Goal: Task Accomplishment & Management: Complete application form

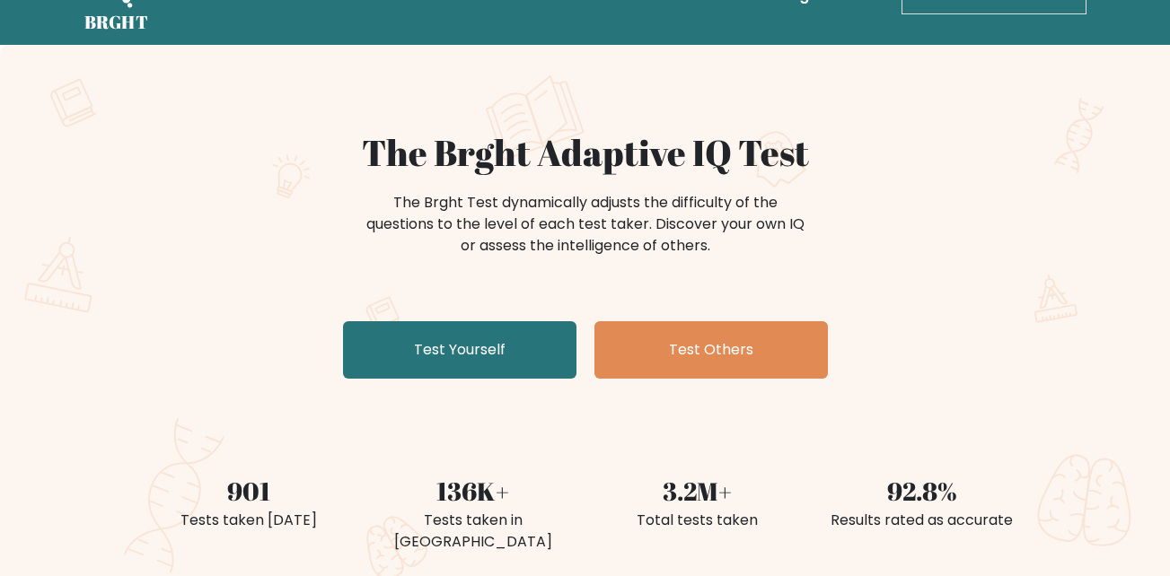
scroll to position [55, 0]
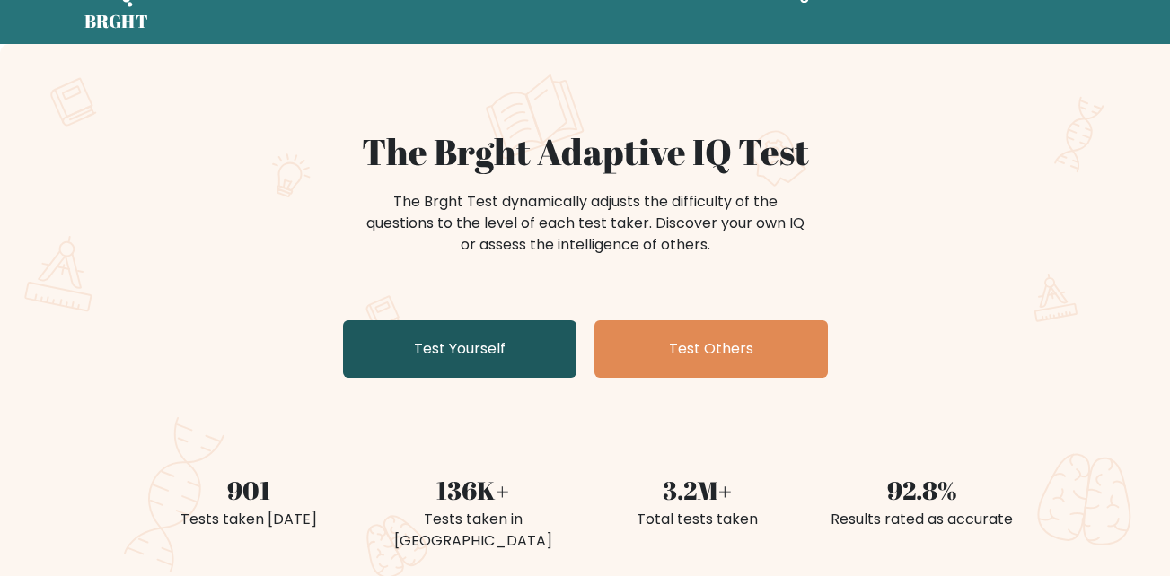
click at [514, 356] on link "Test Yourself" at bounding box center [459, 348] width 233 height 57
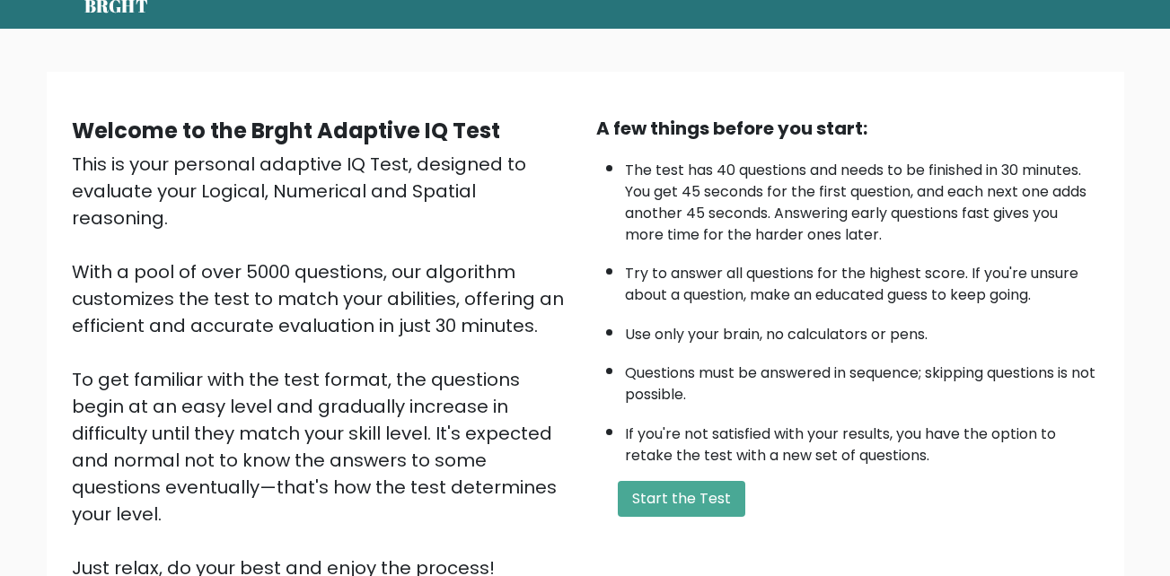
scroll to position [246, 0]
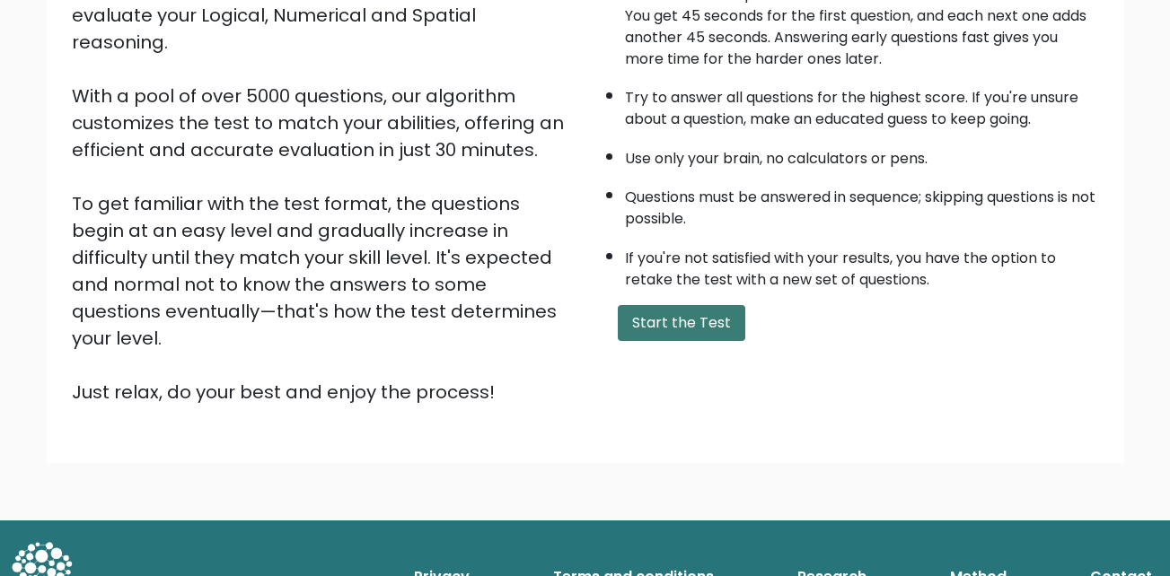
click at [651, 332] on button "Start the Test" at bounding box center [681, 323] width 127 height 36
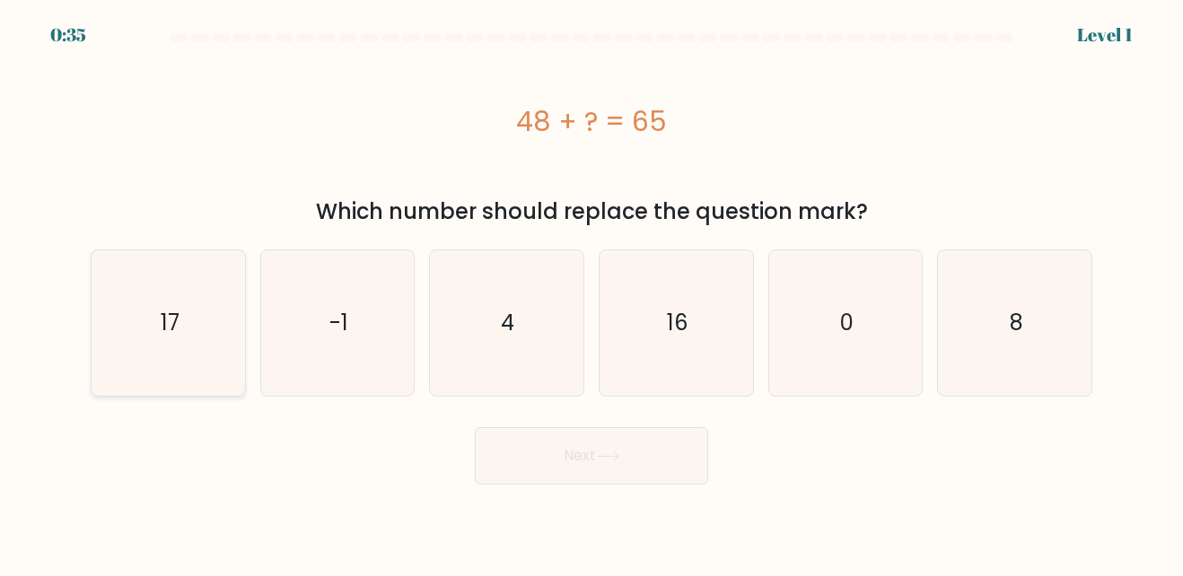
click at [202, 330] on icon "17" at bounding box center [168, 322] width 145 height 145
click at [591, 293] on input "a. 17" at bounding box center [591, 290] width 1 height 4
radio input "true"
click at [570, 430] on button "Next" at bounding box center [591, 455] width 233 height 57
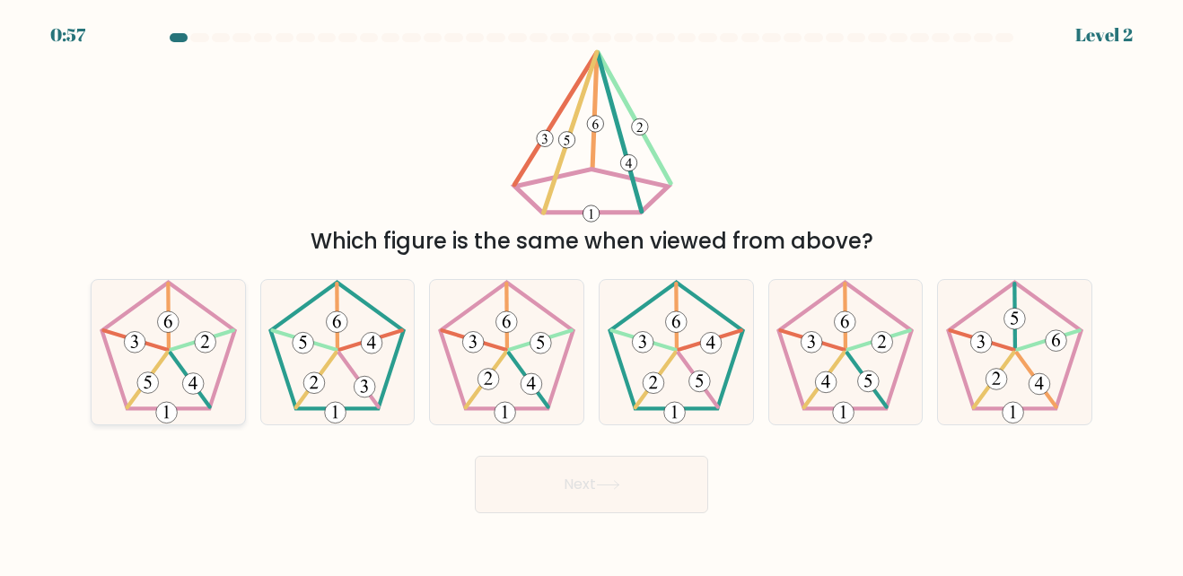
click at [180, 342] on icon at bounding box center [168, 352] width 145 height 145
click at [591, 293] on input "a." at bounding box center [591, 290] width 1 height 4
radio input "true"
click at [593, 501] on button "Next" at bounding box center [591, 484] width 233 height 57
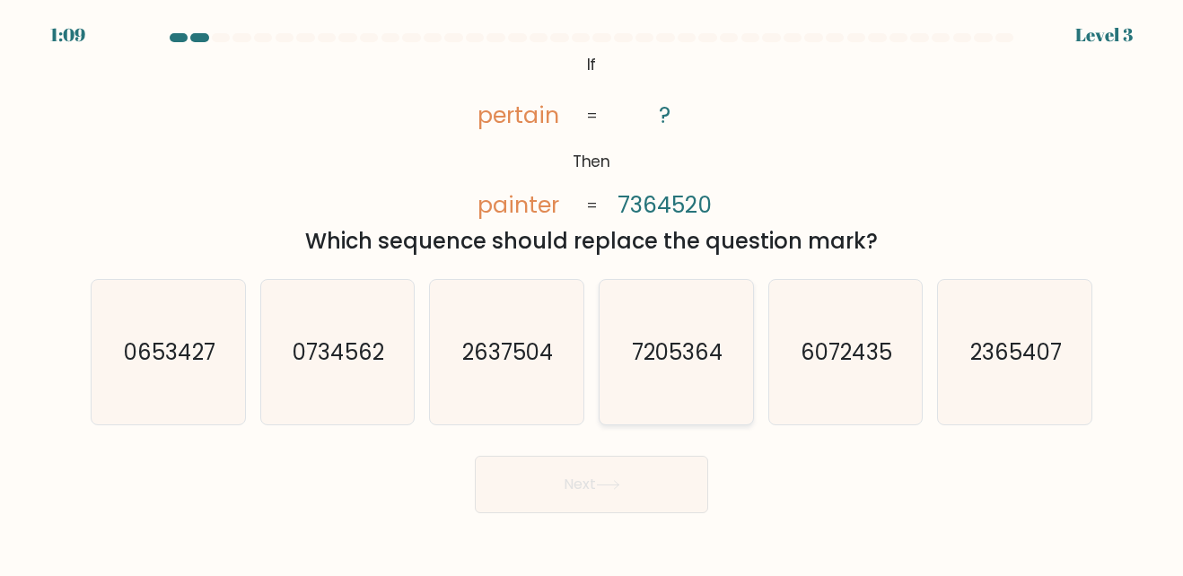
click at [713, 320] on icon "7205364" at bounding box center [676, 352] width 145 height 145
click at [592, 293] on input "d. 7205364" at bounding box center [591, 290] width 1 height 4
radio input "true"
click at [564, 494] on button "Next" at bounding box center [591, 484] width 233 height 57
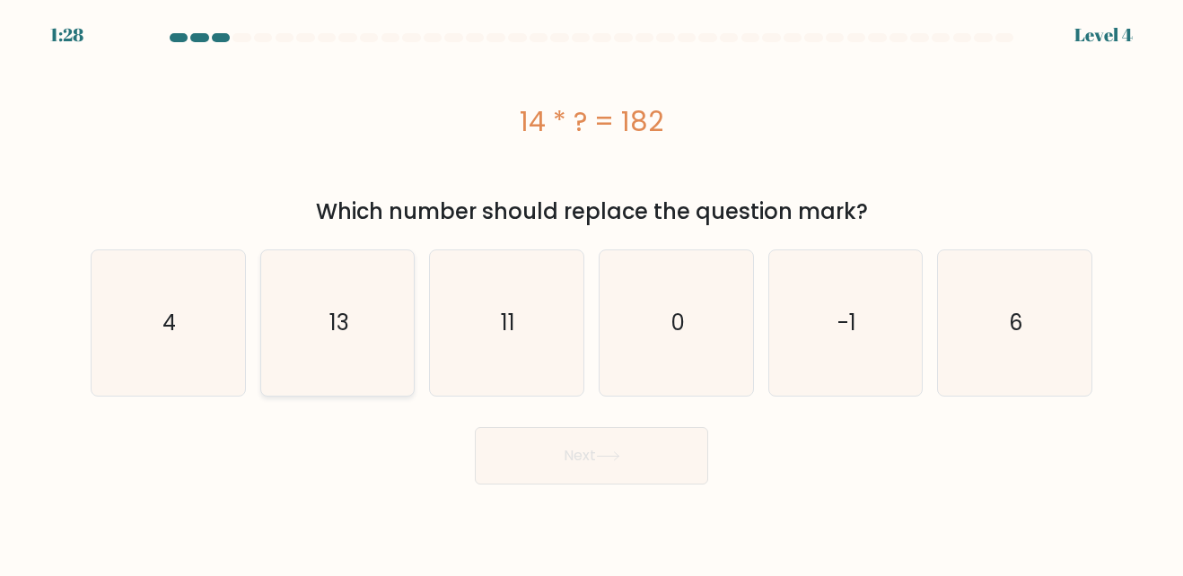
click at [389, 368] on icon "13" at bounding box center [337, 322] width 145 height 145
click at [591, 293] on input "b. 13" at bounding box center [591, 290] width 1 height 4
radio input "true"
click at [569, 442] on button "Next" at bounding box center [591, 455] width 233 height 57
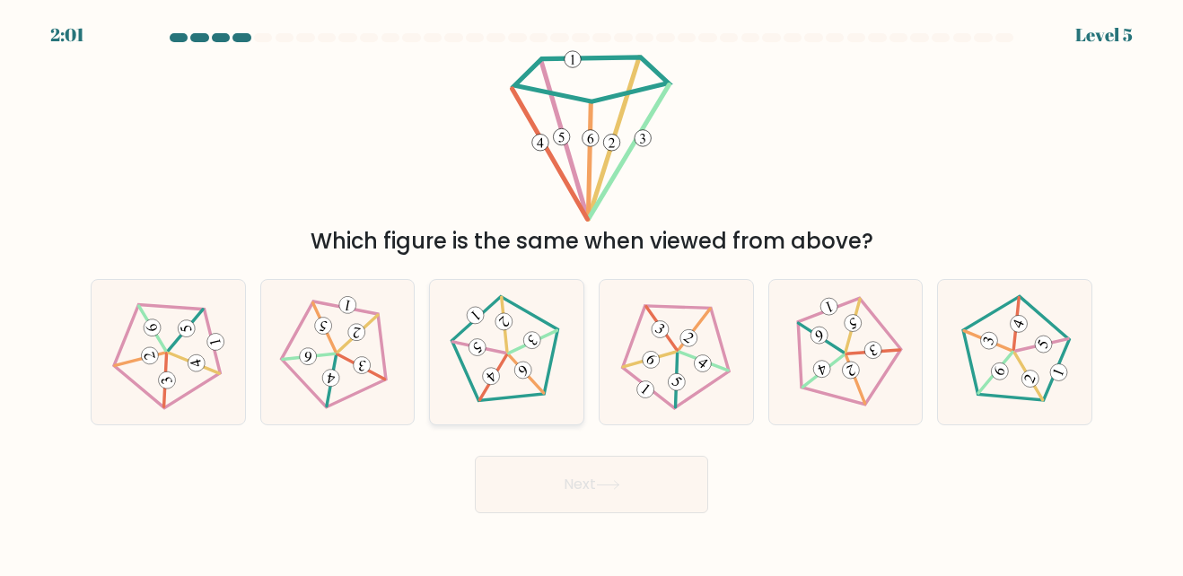
click at [504, 351] on icon at bounding box center [507, 352] width 116 height 116
click at [591, 293] on input "c." at bounding box center [591, 290] width 1 height 4
radio input "true"
click at [638, 490] on button "Next" at bounding box center [591, 484] width 233 height 57
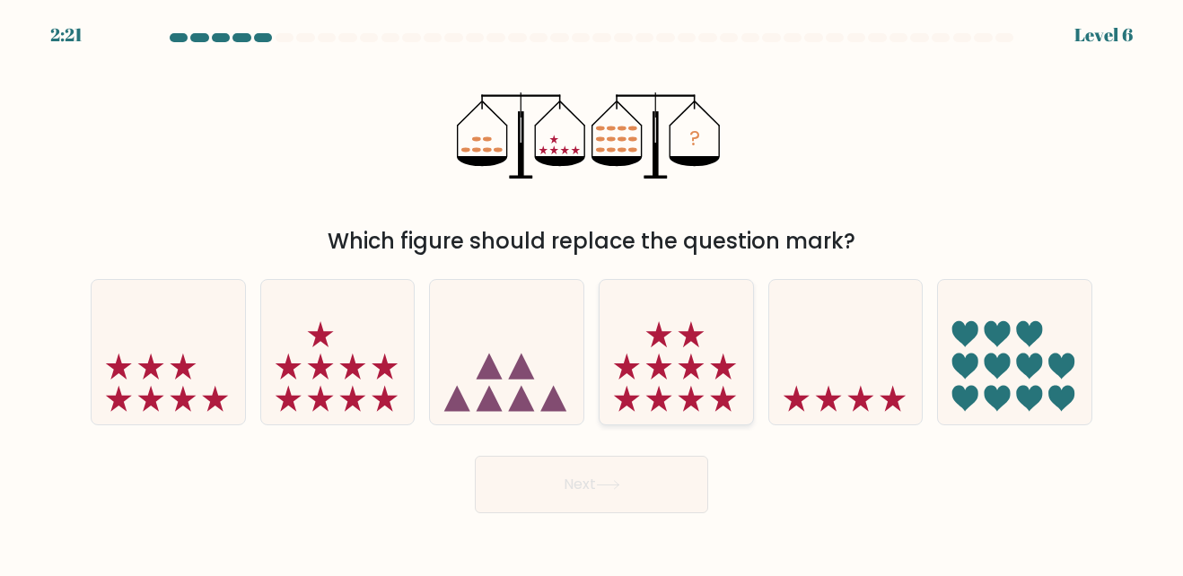
click at [662, 397] on icon at bounding box center [659, 399] width 26 height 26
click at [592, 293] on input "d." at bounding box center [591, 290] width 1 height 4
radio input "true"
click at [638, 471] on button "Next" at bounding box center [591, 484] width 233 height 57
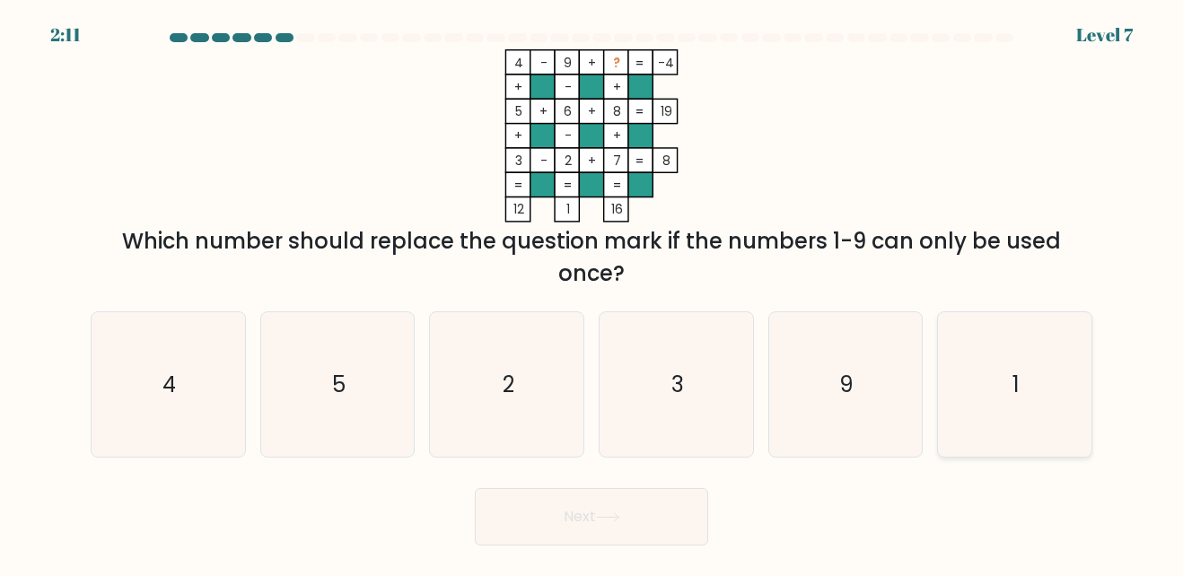
click at [966, 356] on icon "1" at bounding box center [1014, 384] width 145 height 145
click at [592, 293] on input "f. 1" at bounding box center [591, 290] width 1 height 4
radio input "true"
click at [586, 538] on button "Next" at bounding box center [591, 516] width 233 height 57
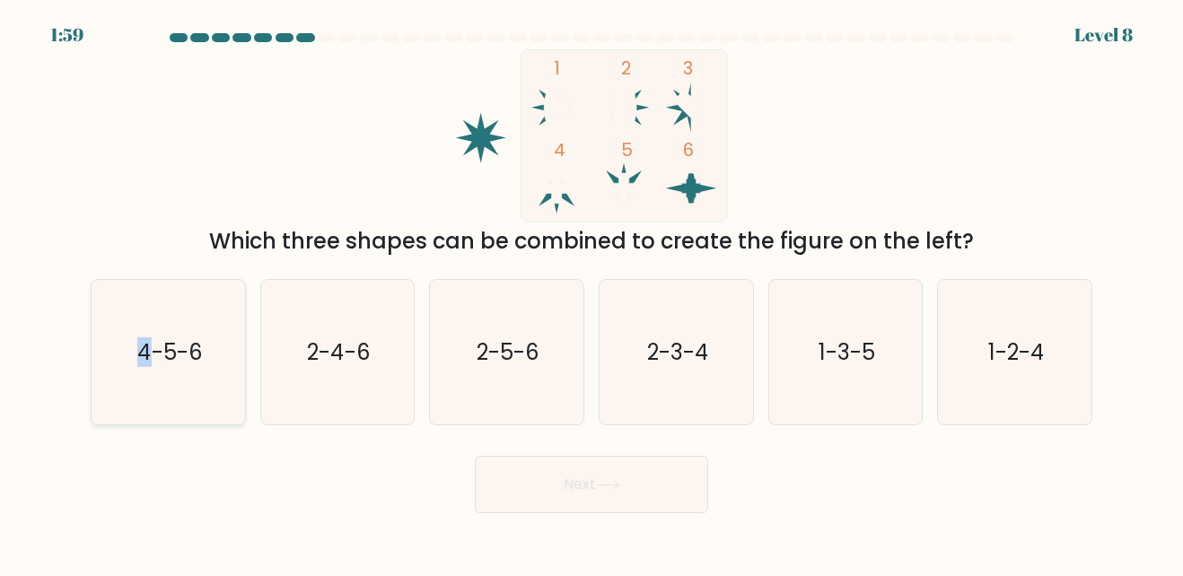
drag, startPoint x: 89, startPoint y: 357, endPoint x: 153, endPoint y: 347, distance: 65.4
click at [153, 347] on div "a. 4-5-6" at bounding box center [168, 352] width 170 height 146
click at [153, 347] on text "4-5-6" at bounding box center [169, 352] width 66 height 30
click at [591, 293] on input "a. 4-5-6" at bounding box center [591, 290] width 1 height 4
radio input "true"
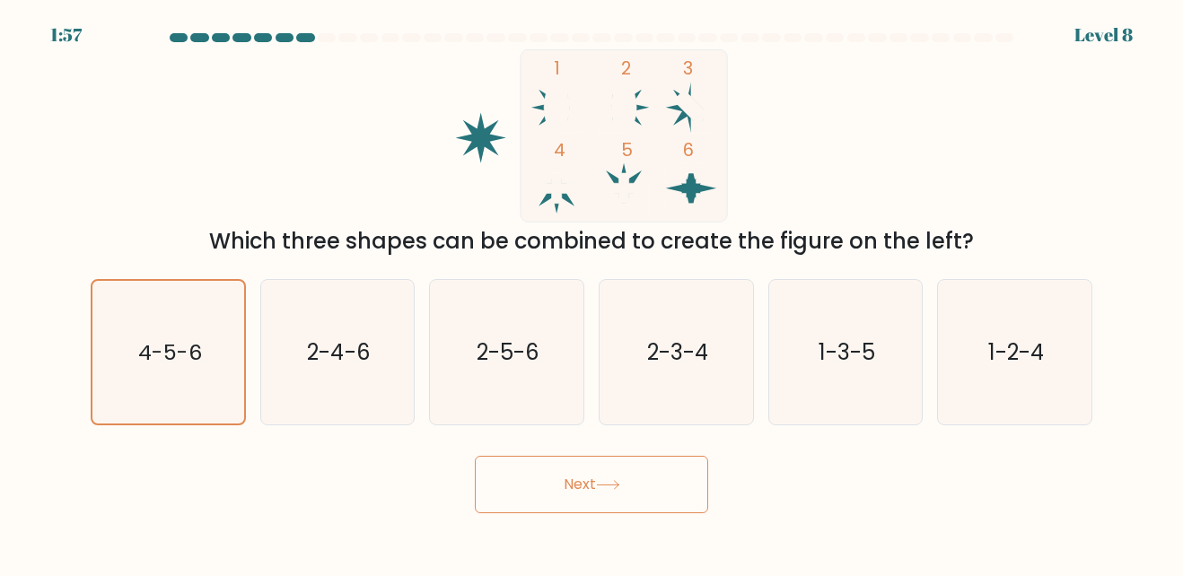
click at [598, 474] on button "Next" at bounding box center [591, 484] width 233 height 57
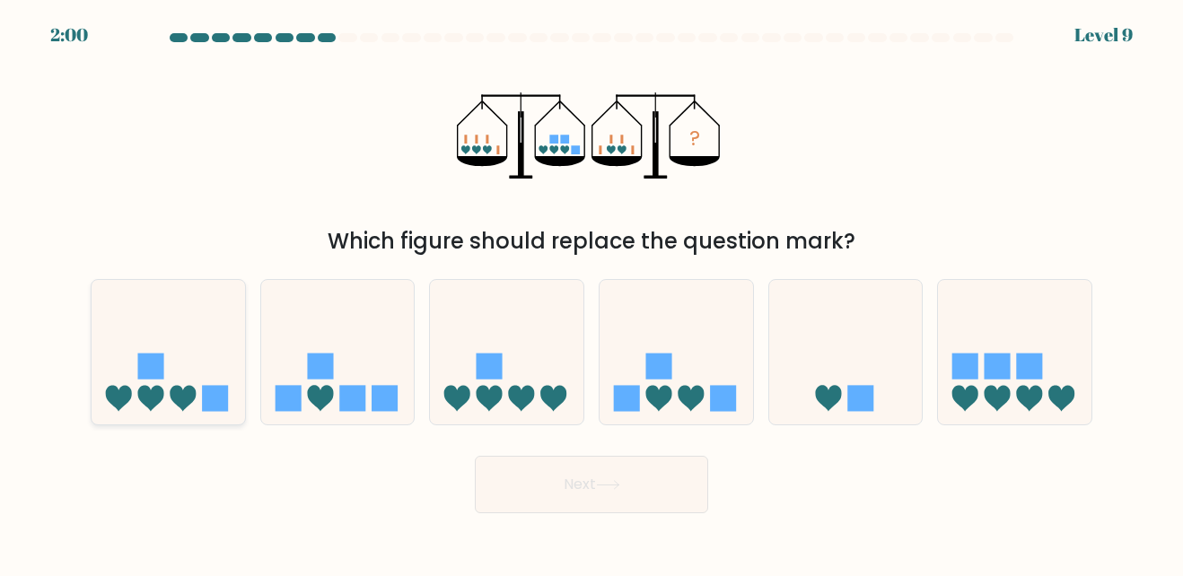
click at [223, 329] on icon at bounding box center [168, 352] width 153 height 127
click at [591, 293] on input "a." at bounding box center [591, 290] width 1 height 4
radio input "true"
click at [593, 488] on button "Next" at bounding box center [591, 484] width 233 height 57
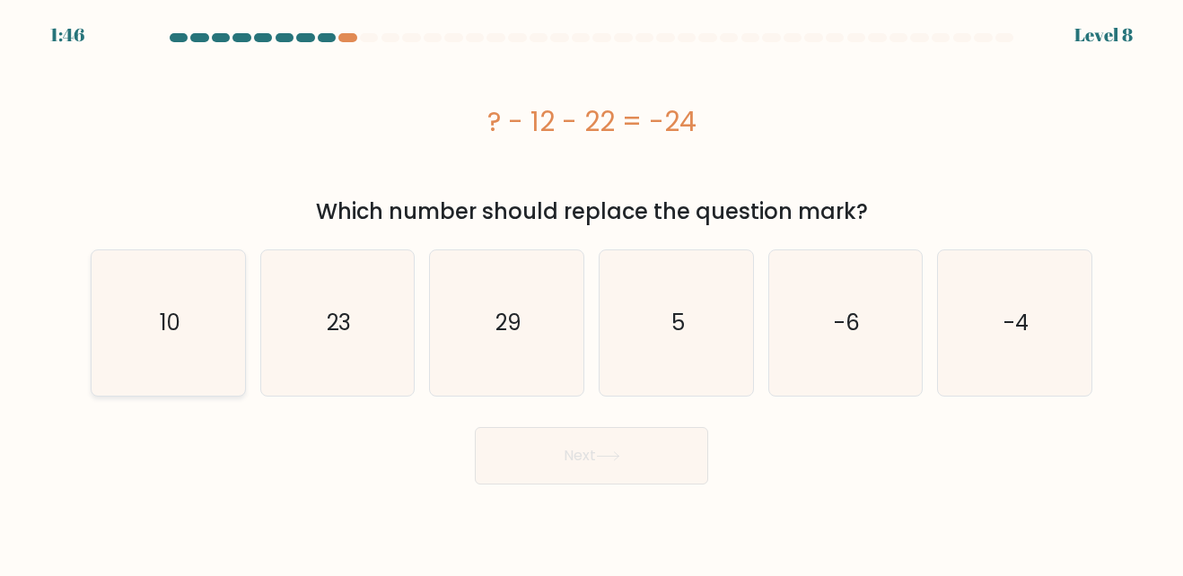
click at [175, 255] on icon "10" at bounding box center [168, 322] width 145 height 145
click at [591, 288] on input "a. 10" at bounding box center [591, 290] width 1 height 4
radio input "true"
click at [641, 472] on button "Next" at bounding box center [591, 455] width 233 height 57
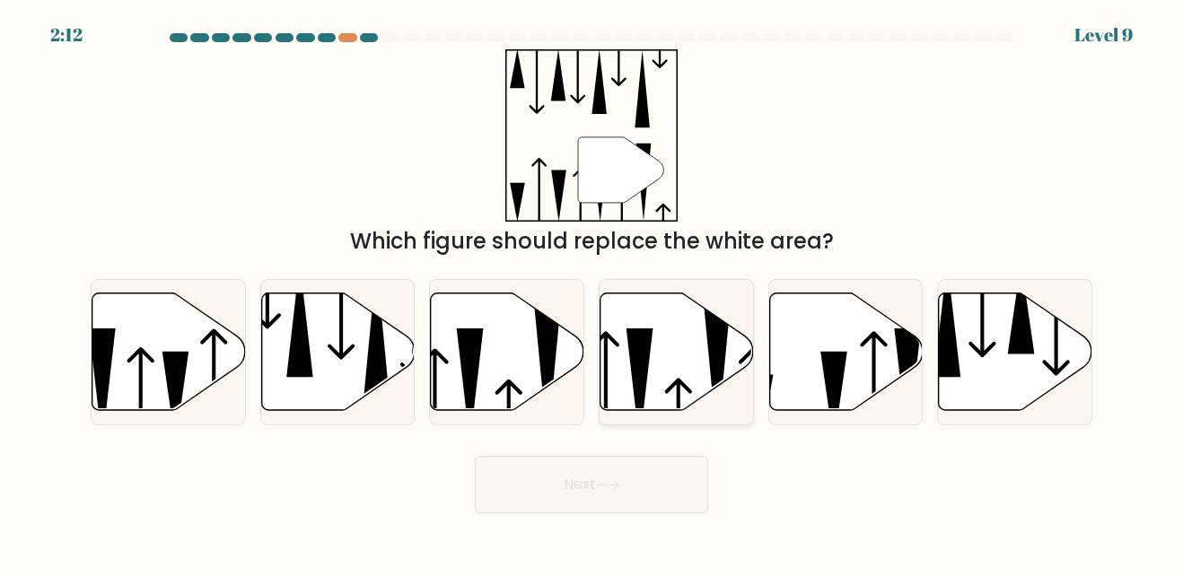
click at [679, 361] on icon at bounding box center [676, 352] width 153 height 118
click at [592, 293] on input "d." at bounding box center [591, 290] width 1 height 4
radio input "true"
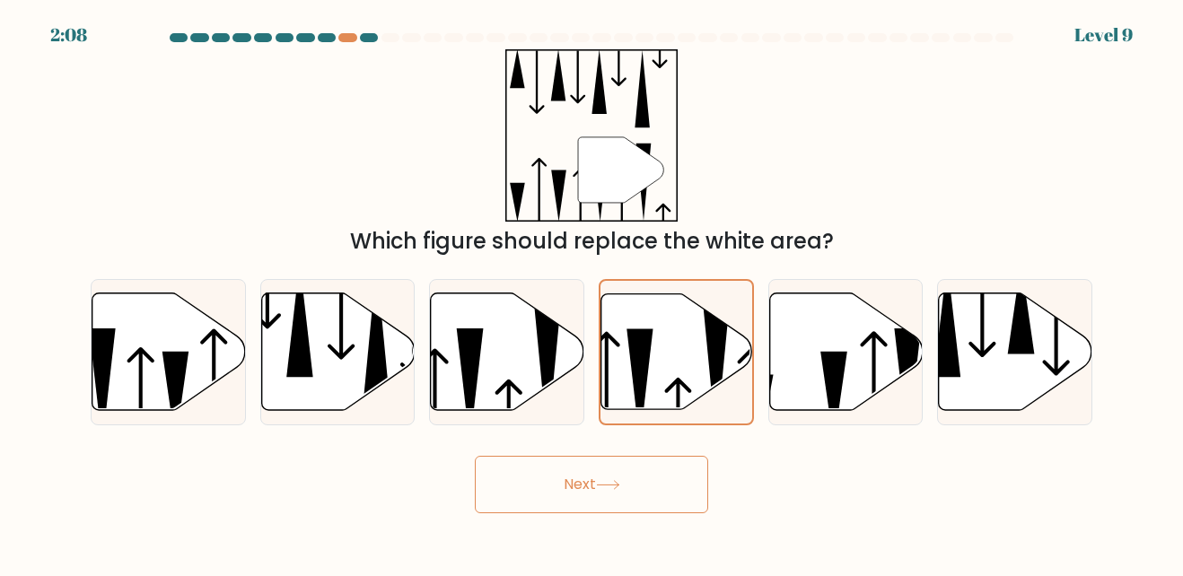
click at [635, 469] on button "Next" at bounding box center [591, 484] width 233 height 57
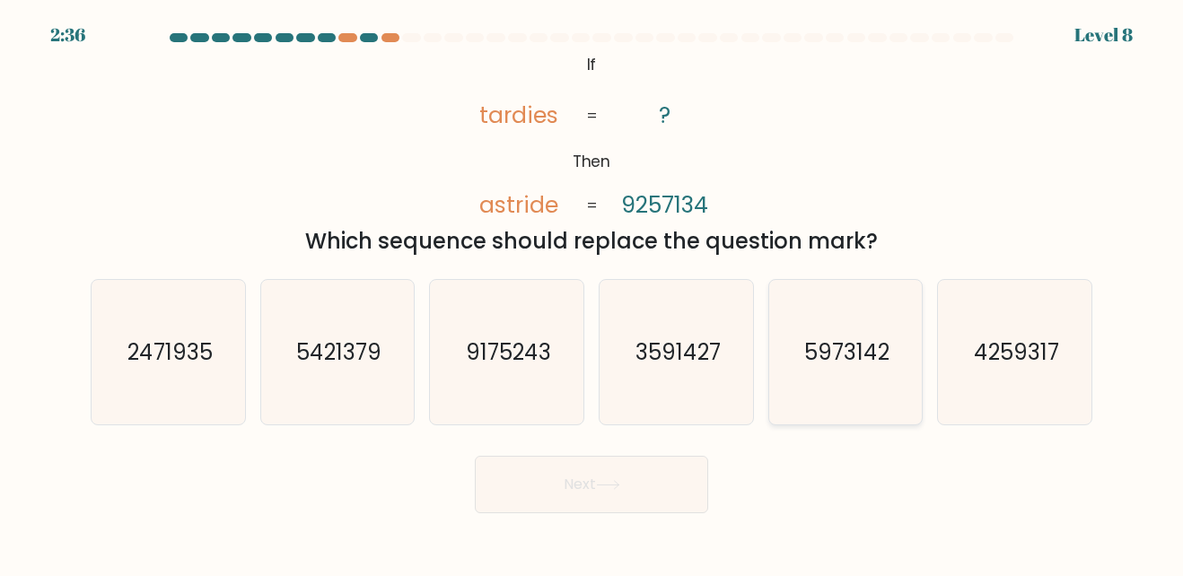
click at [895, 371] on icon "5973142" at bounding box center [845, 352] width 145 height 145
click at [592, 293] on input "e. 5973142" at bounding box center [591, 290] width 1 height 4
radio input "true"
click at [690, 477] on button "Next" at bounding box center [591, 484] width 233 height 57
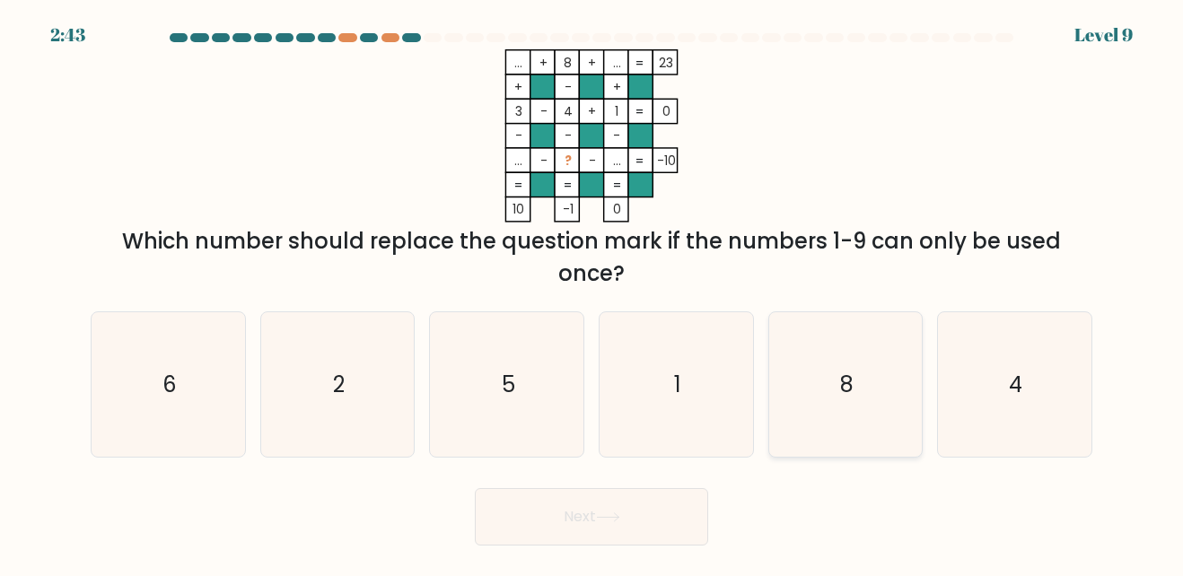
click at [835, 397] on icon "8" at bounding box center [845, 384] width 145 height 145
click at [592, 293] on input "e. 8" at bounding box center [591, 290] width 1 height 4
radio input "true"
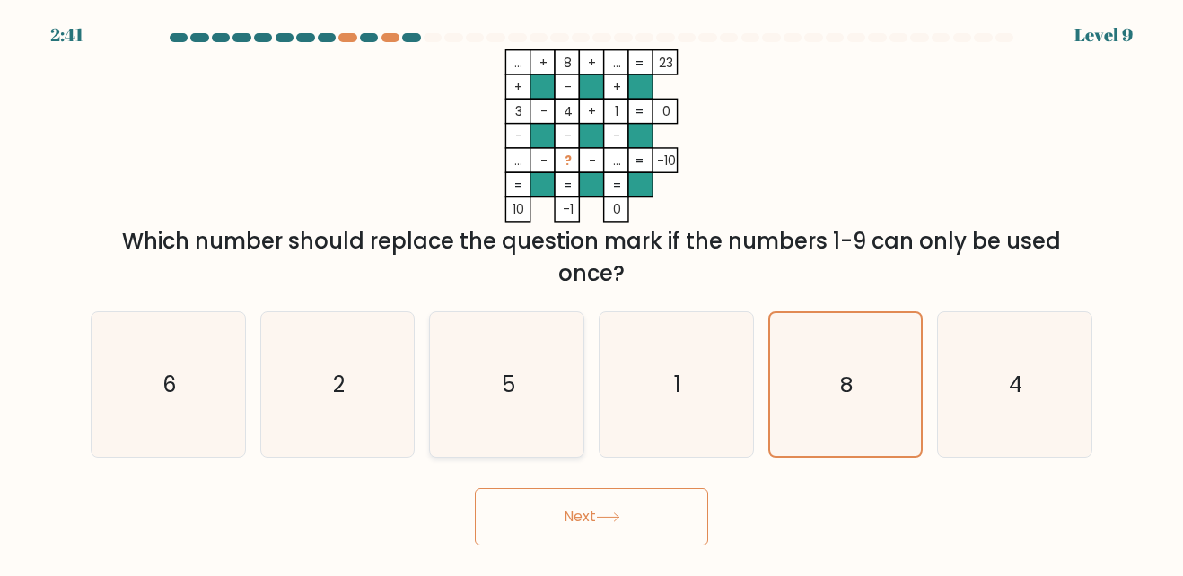
click at [517, 407] on icon "5" at bounding box center [506, 384] width 145 height 145
click at [591, 293] on input "c. 5" at bounding box center [591, 290] width 1 height 4
radio input "true"
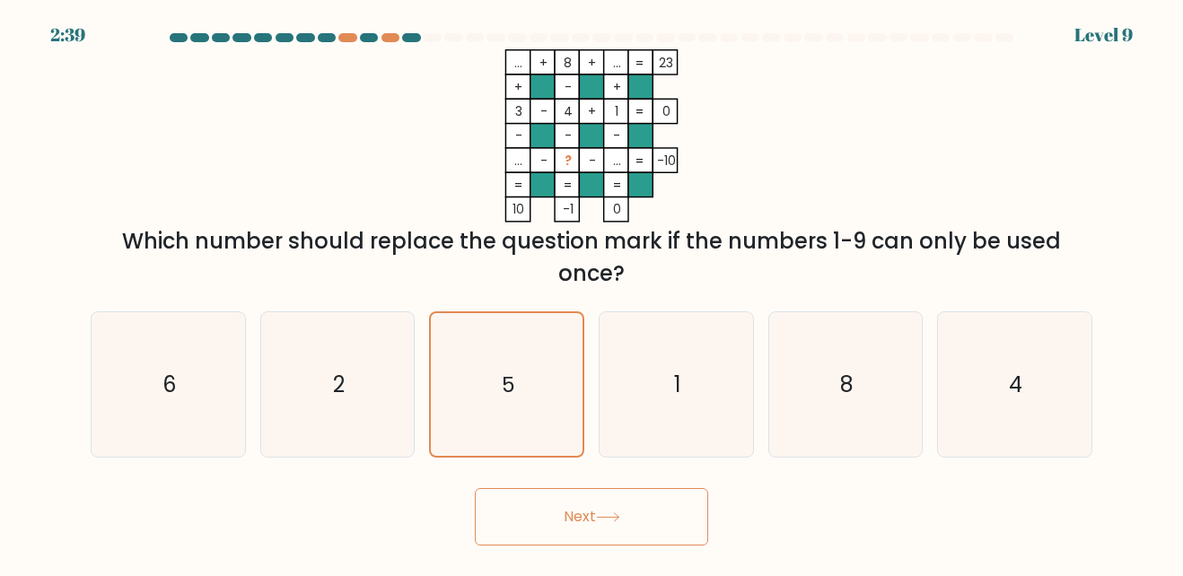
click at [566, 532] on button "Next" at bounding box center [591, 516] width 233 height 57
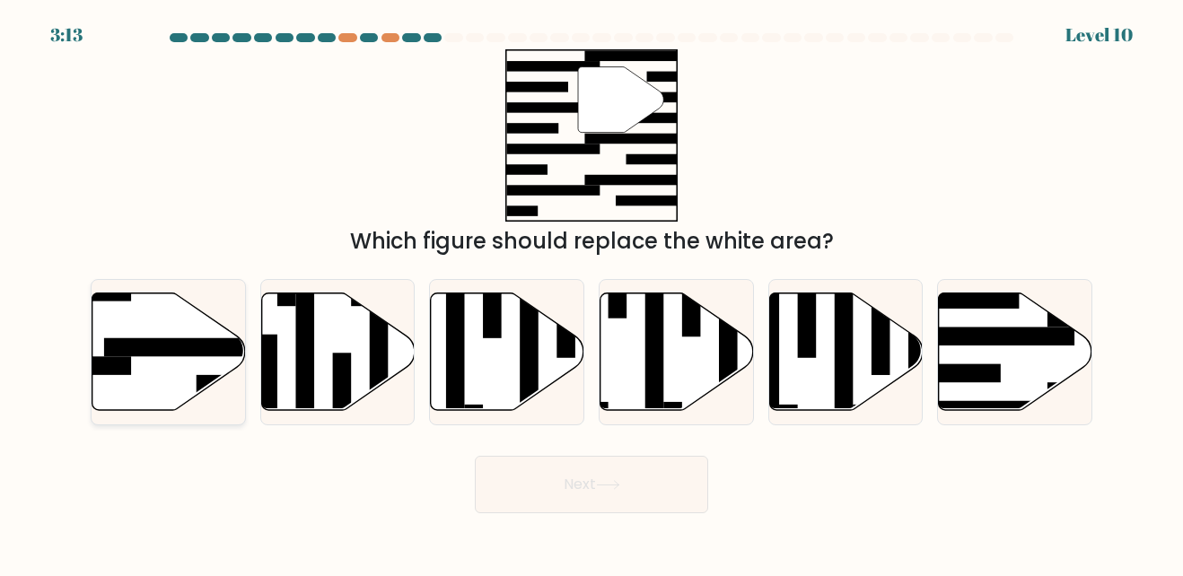
click at [173, 367] on icon at bounding box center [168, 352] width 153 height 118
click at [591, 293] on input "a." at bounding box center [591, 290] width 1 height 4
radio input "true"
click at [643, 479] on button "Next" at bounding box center [591, 484] width 233 height 57
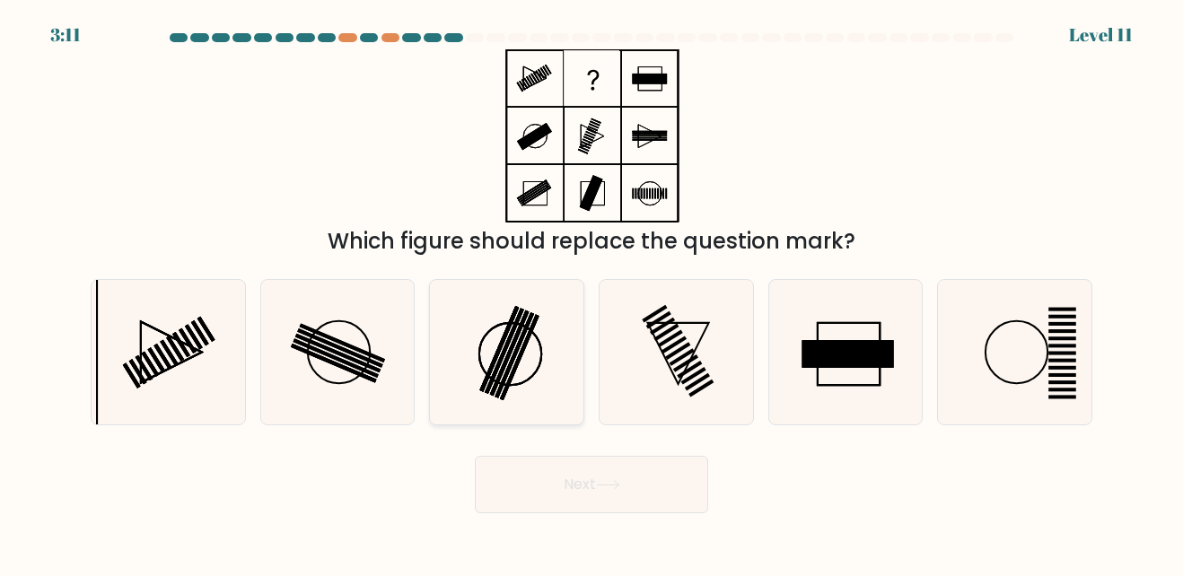
click at [518, 371] on icon at bounding box center [506, 352] width 145 height 145
click at [591, 293] on input "c." at bounding box center [591, 290] width 1 height 4
radio input "true"
click at [514, 473] on button "Next" at bounding box center [591, 484] width 233 height 57
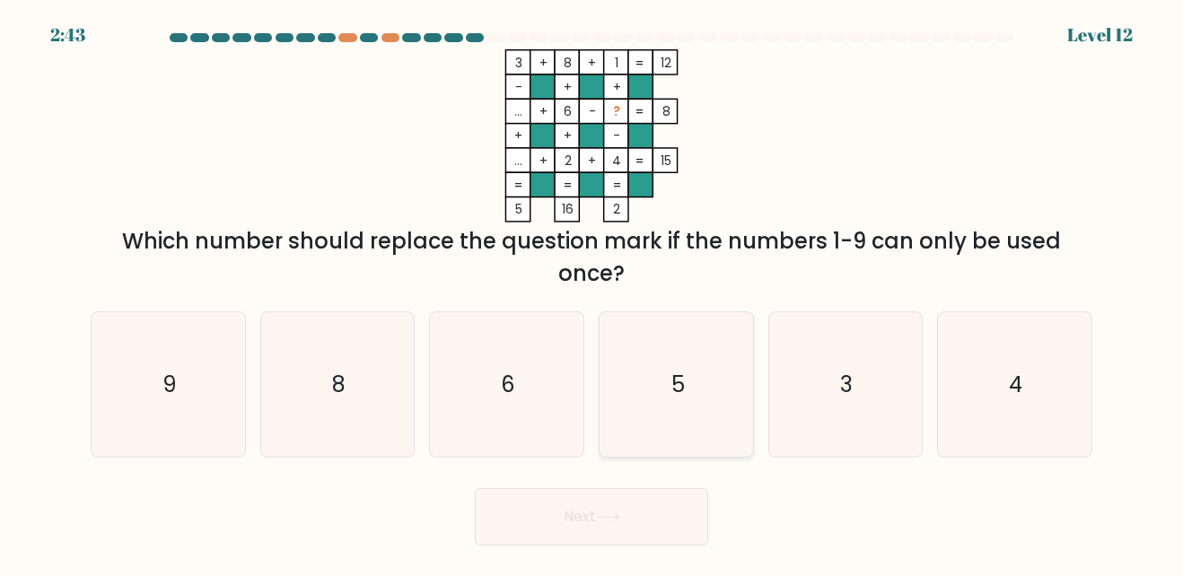
click at [700, 403] on icon "5" at bounding box center [676, 384] width 145 height 145
click at [592, 293] on input "d. 5" at bounding box center [591, 290] width 1 height 4
radio input "true"
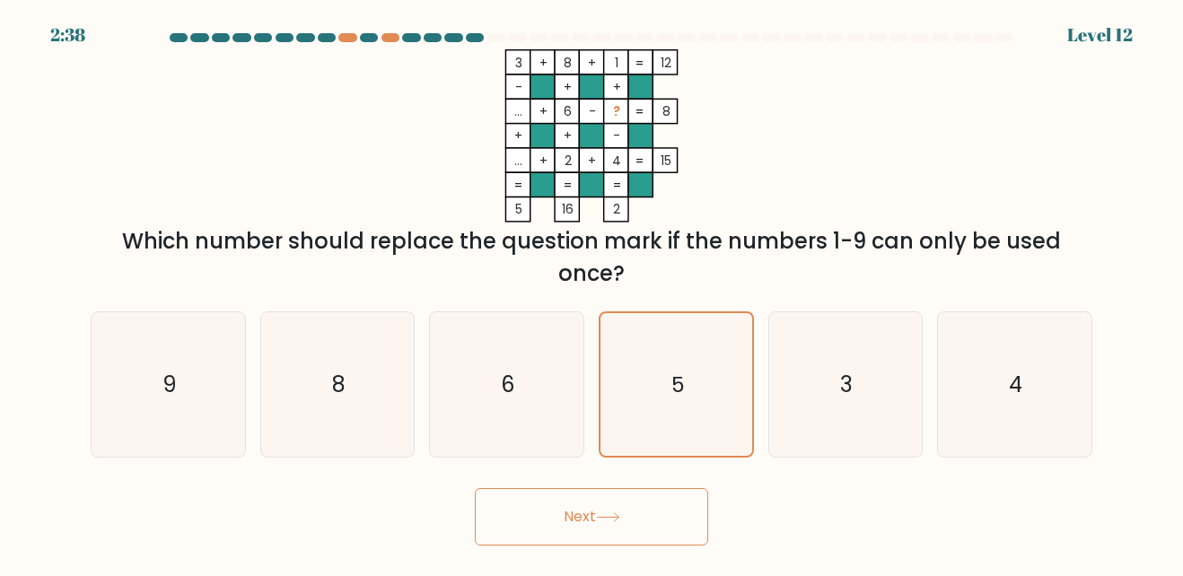
click at [676, 504] on button "Next" at bounding box center [591, 516] width 233 height 57
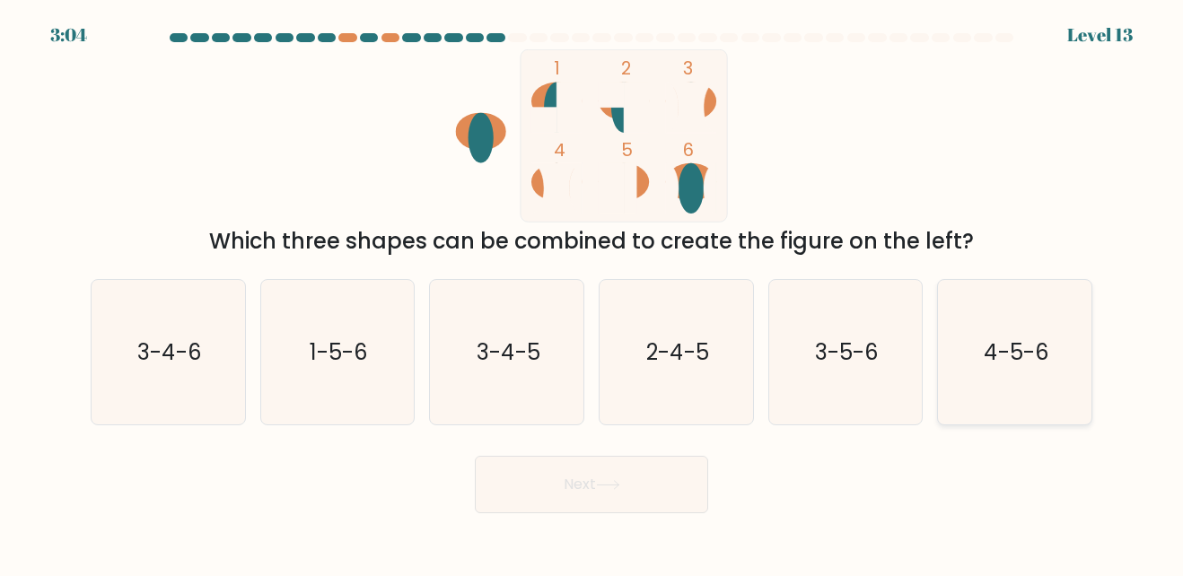
click at [979, 366] on icon "4-5-6" at bounding box center [1014, 352] width 145 height 145
click at [592, 293] on input "f. 4-5-6" at bounding box center [591, 290] width 1 height 4
radio input "true"
click at [634, 487] on button "Next" at bounding box center [591, 484] width 233 height 57
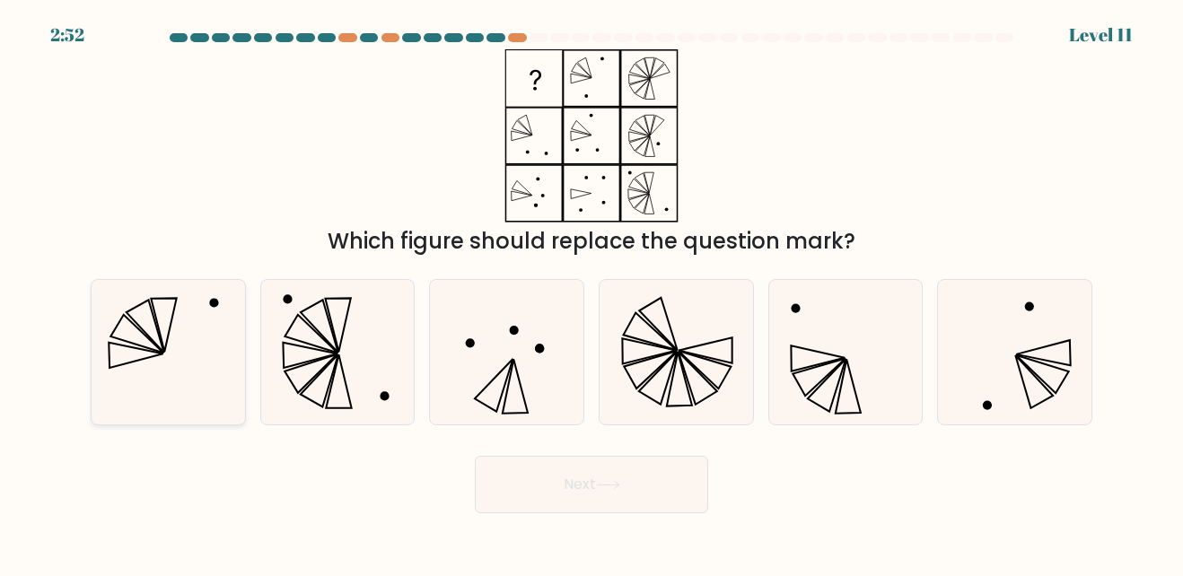
click at [180, 348] on icon at bounding box center [168, 352] width 145 height 145
click at [591, 293] on input "a." at bounding box center [591, 290] width 1 height 4
radio input "true"
click at [618, 486] on icon at bounding box center [608, 485] width 22 height 8
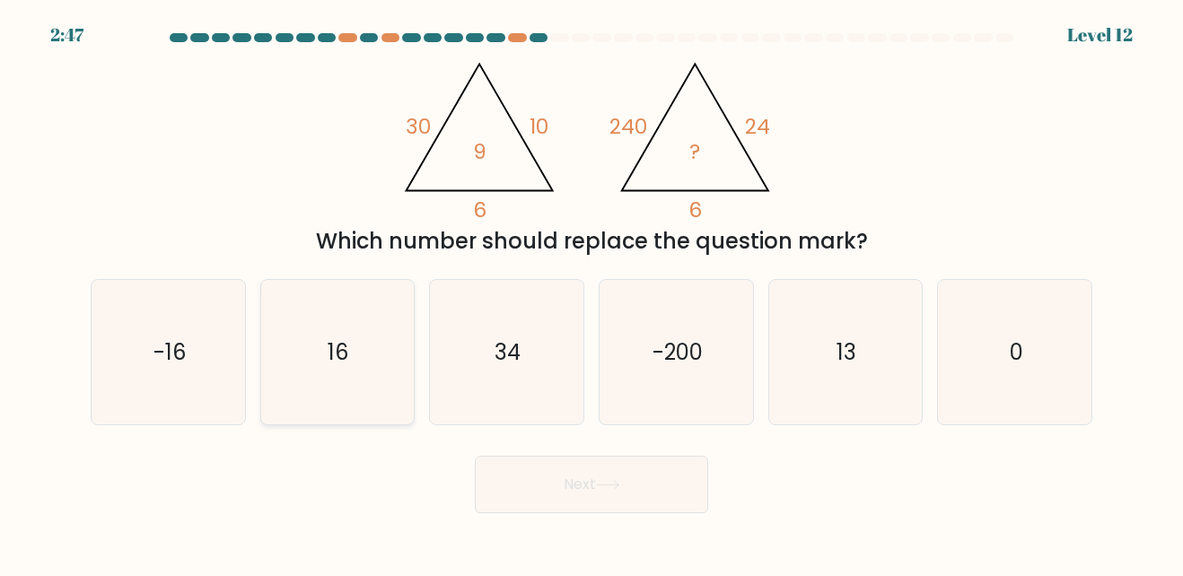
click at [340, 384] on icon "16" at bounding box center [337, 352] width 145 height 145
click at [591, 293] on input "b. 16" at bounding box center [591, 290] width 1 height 4
radio input "true"
click at [710, 489] on div "Next" at bounding box center [591, 480] width 1023 height 66
click at [632, 477] on button "Next" at bounding box center [591, 484] width 233 height 57
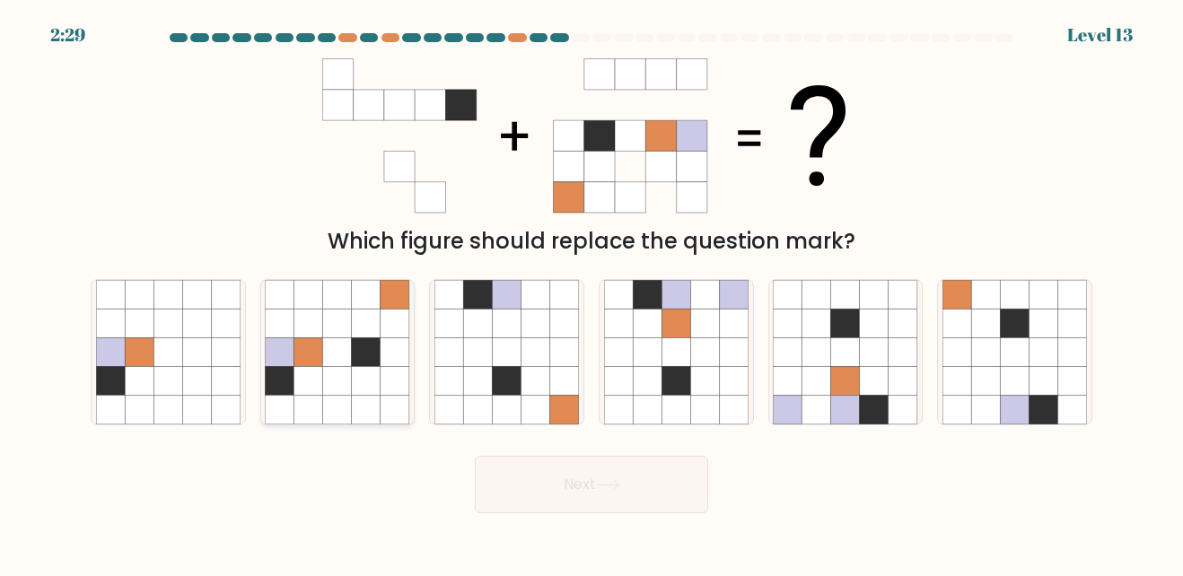
click at [311, 325] on icon at bounding box center [308, 323] width 29 height 29
click at [591, 293] on input "b." at bounding box center [591, 290] width 1 height 4
radio input "true"
click at [572, 468] on button "Next" at bounding box center [591, 484] width 233 height 57
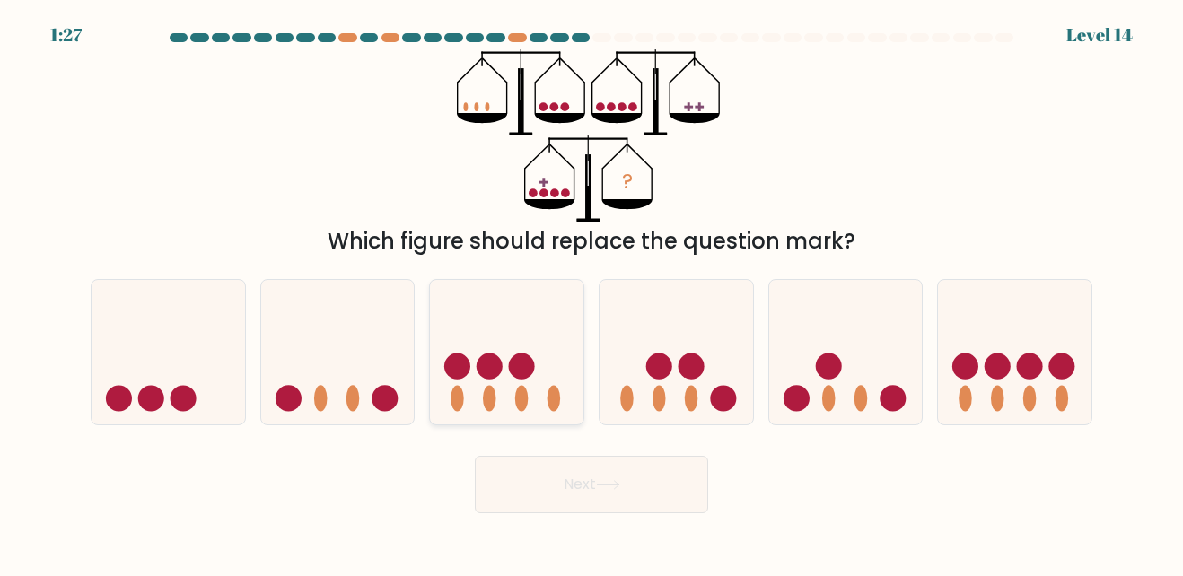
click at [495, 347] on icon at bounding box center [506, 352] width 153 height 127
click at [591, 293] on input "c." at bounding box center [591, 290] width 1 height 4
radio input "true"
click at [501, 491] on button "Next" at bounding box center [591, 484] width 233 height 57
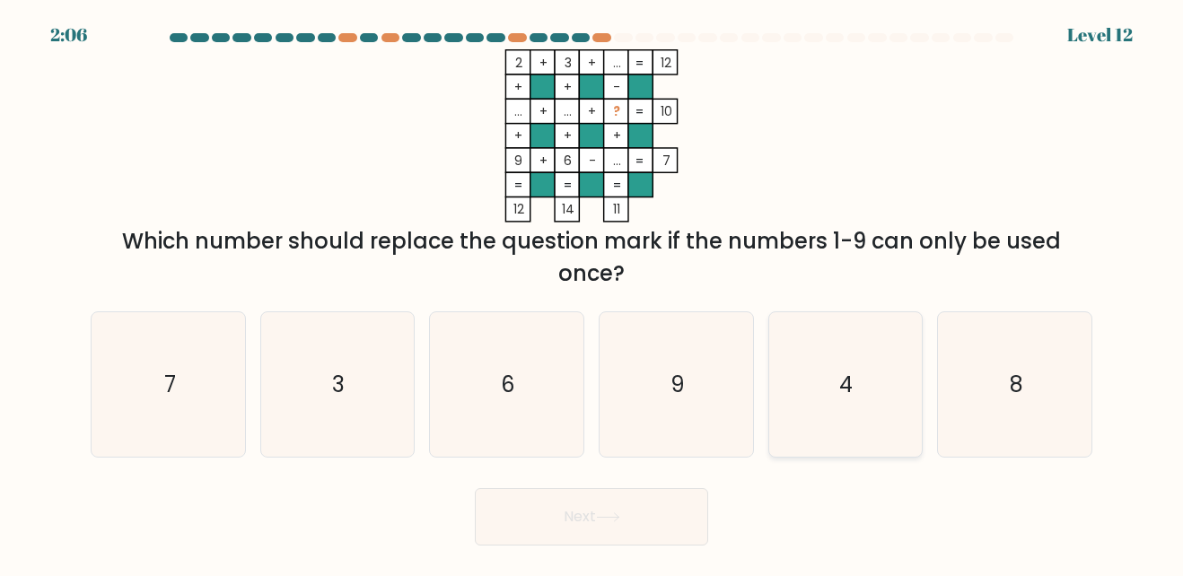
click at [851, 399] on icon "4" at bounding box center [845, 384] width 145 height 145
click at [592, 293] on input "e. 4" at bounding box center [591, 290] width 1 height 4
radio input "true"
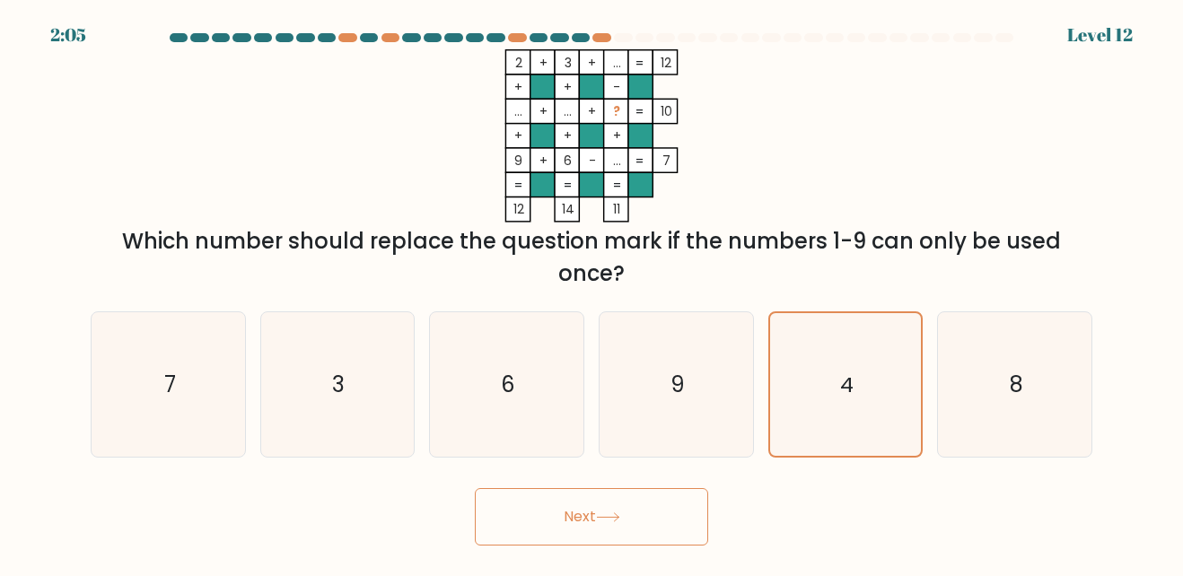
click at [630, 518] on button "Next" at bounding box center [591, 516] width 233 height 57
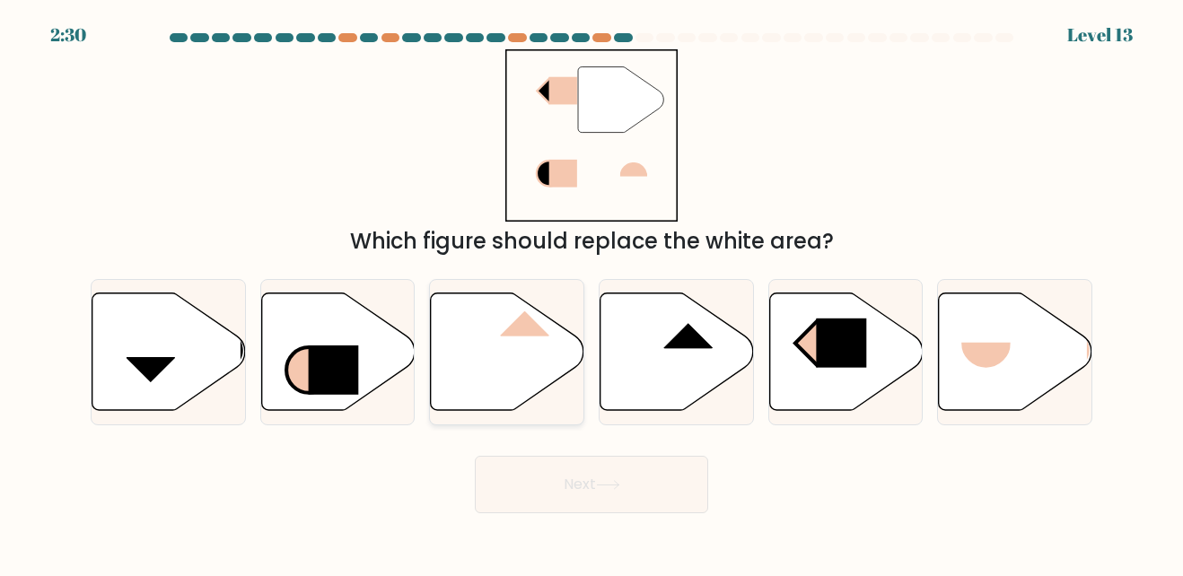
click at [484, 355] on icon at bounding box center [507, 352] width 153 height 118
click at [591, 293] on input "c." at bounding box center [591, 290] width 1 height 4
radio input "true"
click at [647, 496] on button "Next" at bounding box center [591, 484] width 233 height 57
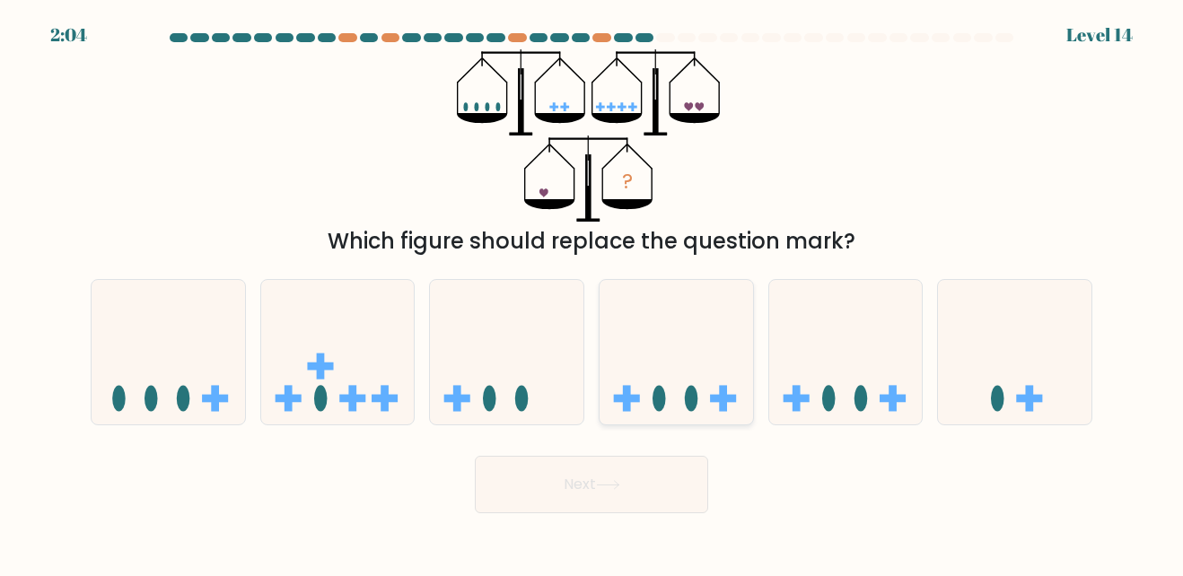
click at [672, 358] on icon at bounding box center [676, 352] width 153 height 127
click at [592, 293] on input "d." at bounding box center [591, 290] width 1 height 4
radio input "true"
click at [622, 495] on button "Next" at bounding box center [591, 484] width 233 height 57
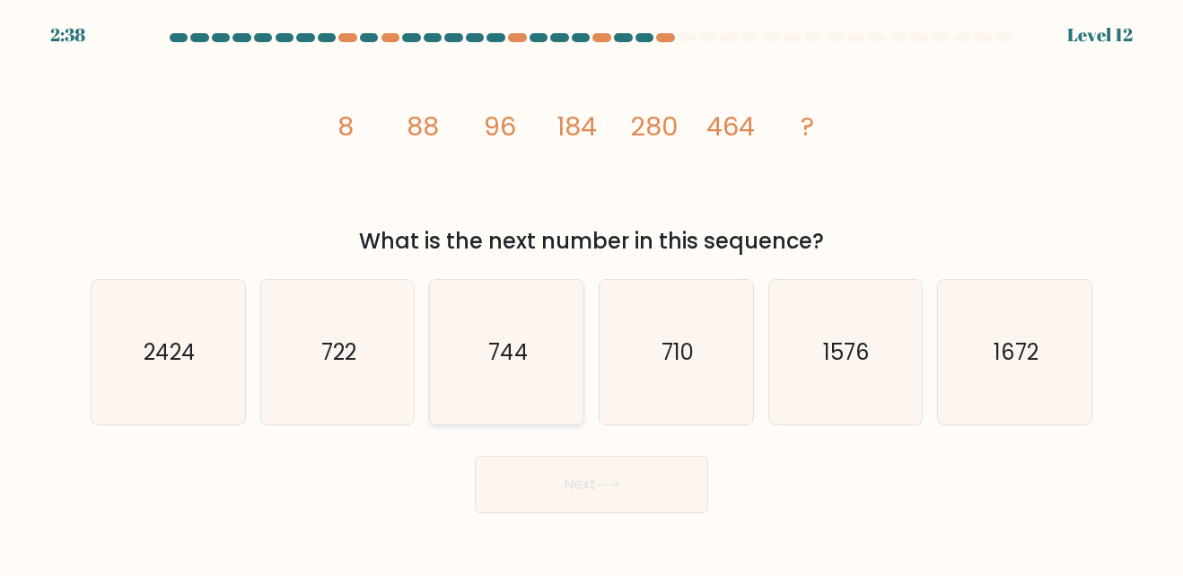
click at [557, 375] on icon "744" at bounding box center [506, 352] width 145 height 145
click at [591, 293] on input "c. 744" at bounding box center [591, 290] width 1 height 4
radio input "true"
click at [569, 473] on button "Next" at bounding box center [591, 484] width 233 height 57
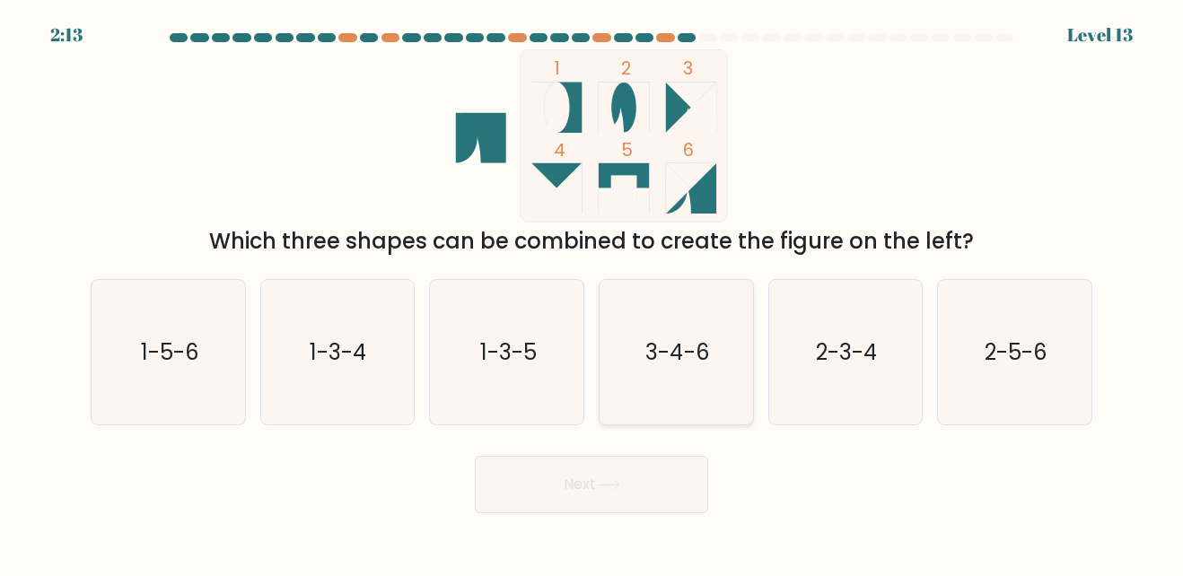
click at [632, 395] on icon "3-4-6" at bounding box center [676, 352] width 145 height 145
click at [592, 293] on input "d. 3-4-6" at bounding box center [591, 290] width 1 height 4
radio input "true"
click at [609, 471] on button "Next" at bounding box center [591, 484] width 233 height 57
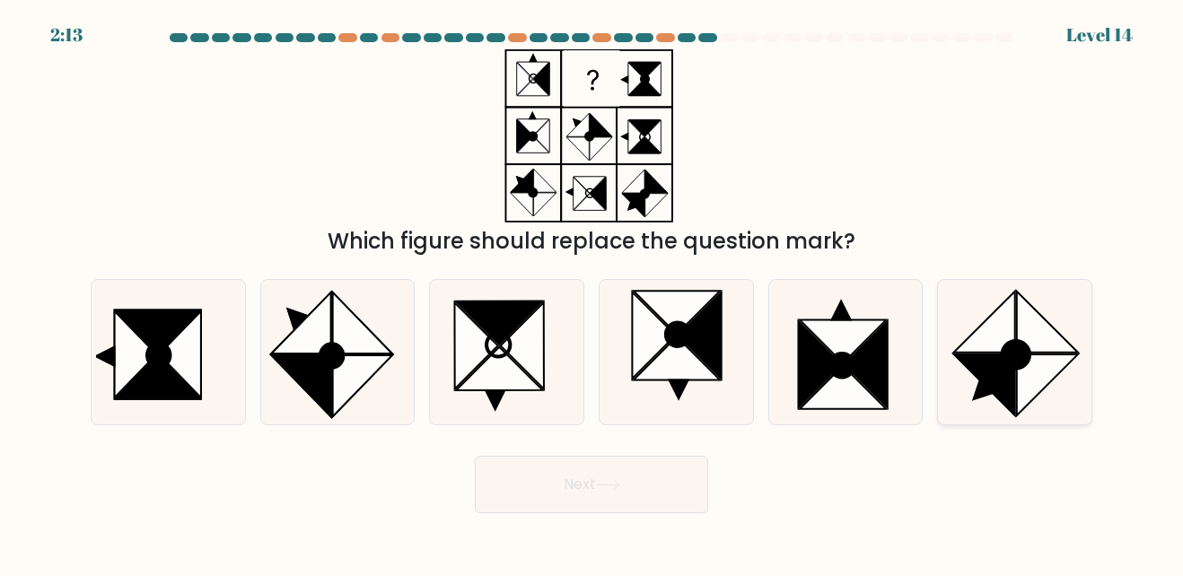
click at [1006, 332] on icon at bounding box center [983, 321] width 61 height 61
click at [592, 293] on input "f." at bounding box center [591, 290] width 1 height 4
radio input "true"
click at [607, 525] on body "2:12 Level 14" at bounding box center [591, 288] width 1183 height 576
click at [611, 502] on button "Next" at bounding box center [591, 484] width 233 height 57
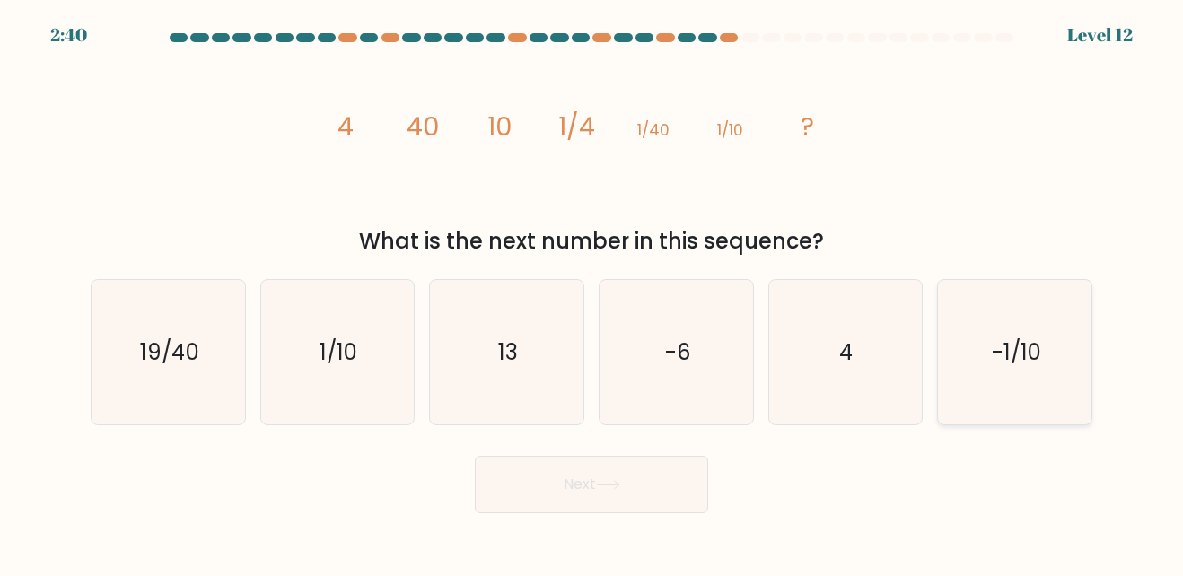
click at [1015, 329] on icon "-1/10" at bounding box center [1014, 352] width 145 height 145
click at [592, 293] on input "f. -1/10" at bounding box center [591, 290] width 1 height 4
radio input "true"
click at [673, 488] on button "Next" at bounding box center [591, 484] width 233 height 57
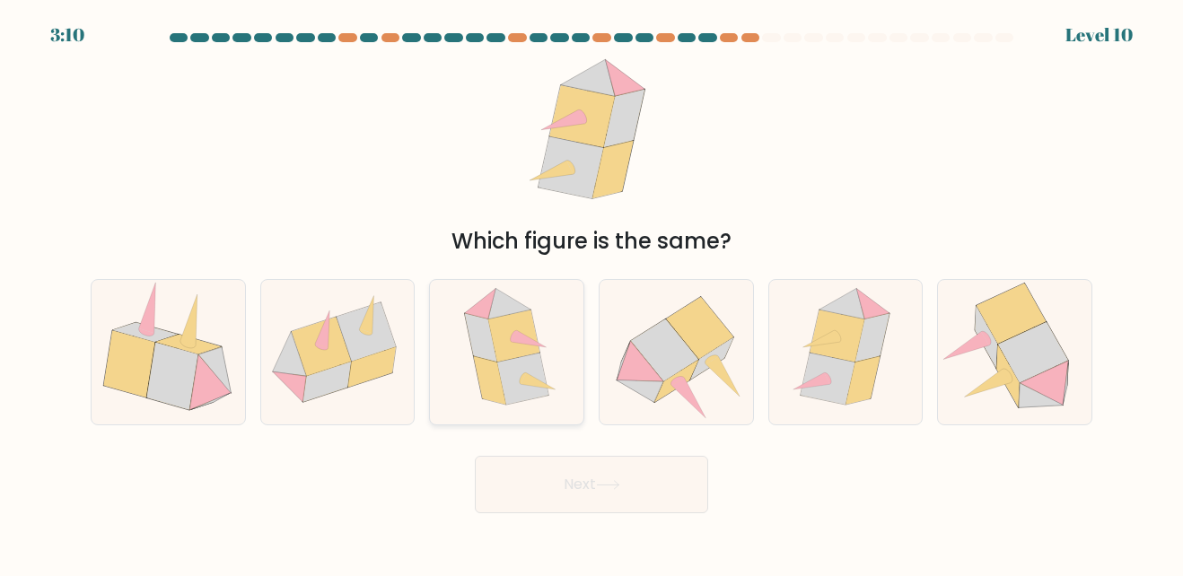
click at [572, 412] on div at bounding box center [506, 352] width 155 height 146
click at [591, 293] on input "c." at bounding box center [591, 290] width 1 height 4
radio input "true"
click at [588, 502] on button "Next" at bounding box center [591, 484] width 233 height 57
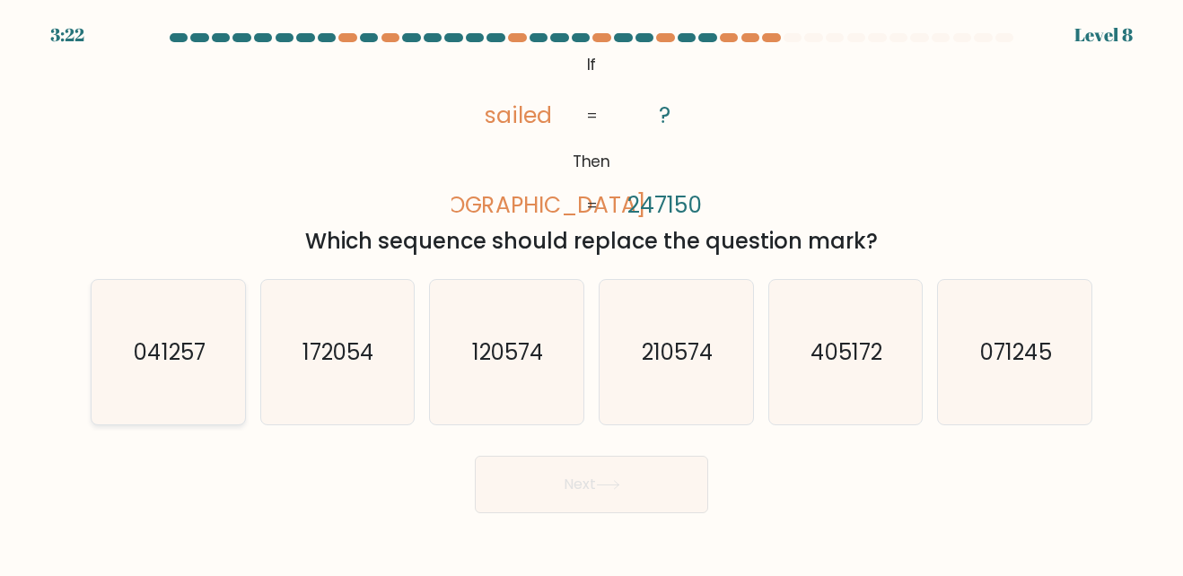
click at [209, 318] on icon "041257" at bounding box center [168, 352] width 145 height 145
click at [591, 293] on input "a. 041257" at bounding box center [591, 290] width 1 height 4
radio input "true"
click at [573, 482] on button "Next" at bounding box center [591, 484] width 233 height 57
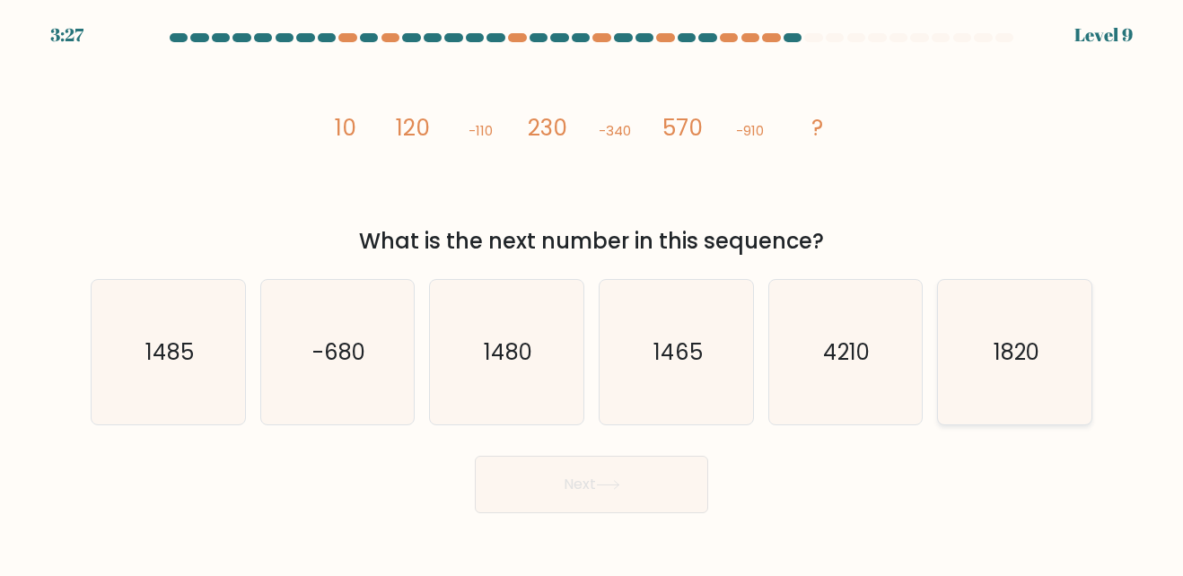
click at [1021, 342] on text "1820" at bounding box center [1017, 352] width 46 height 30
click at [592, 293] on input "f. 1820" at bounding box center [591, 290] width 1 height 4
radio input "true"
click at [577, 494] on button "Next" at bounding box center [591, 484] width 233 height 57
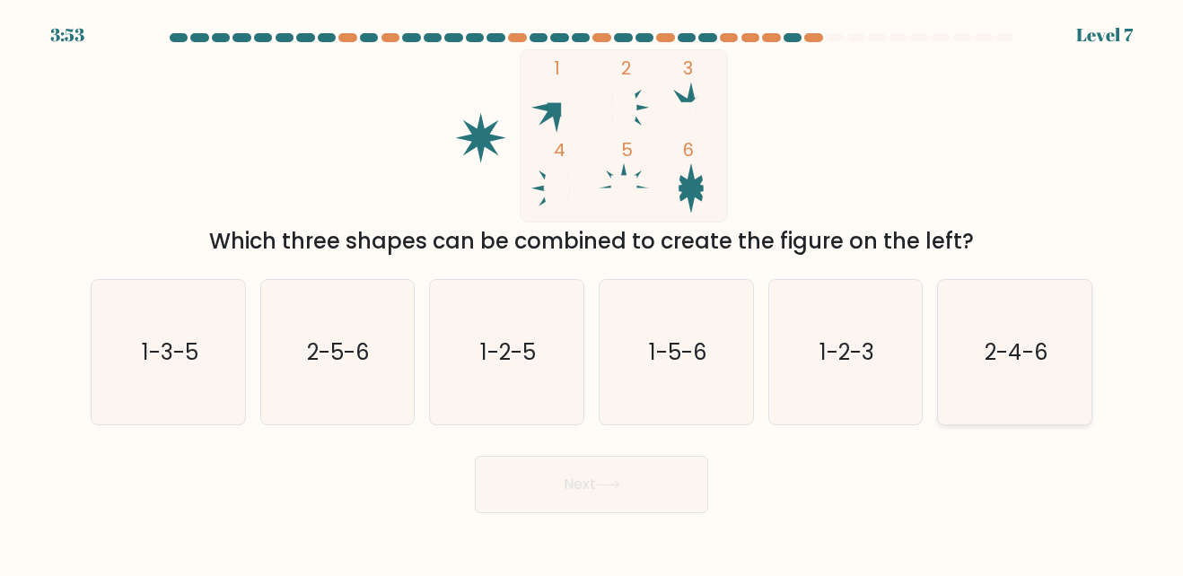
click at [940, 373] on div "2-4-6" at bounding box center [1014, 352] width 155 height 146
click at [592, 293] on input "f. 2-4-6" at bounding box center [591, 290] width 1 height 4
radio input "true"
click at [548, 488] on button "Next" at bounding box center [591, 484] width 233 height 57
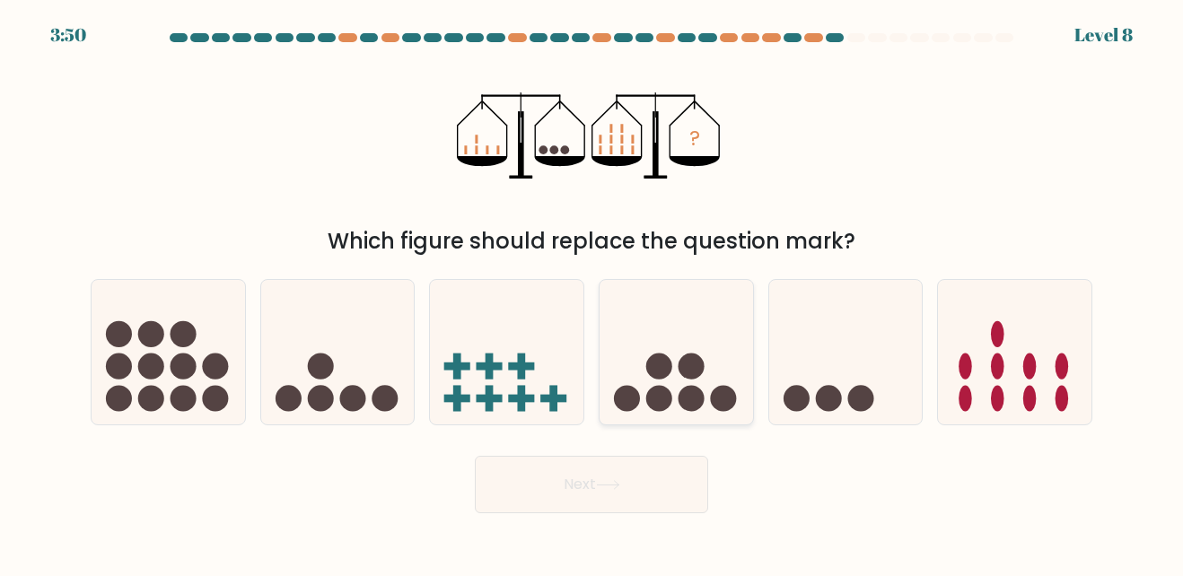
click at [726, 355] on icon at bounding box center [676, 352] width 153 height 127
click at [592, 293] on input "d." at bounding box center [591, 290] width 1 height 4
radio input "true"
click at [675, 451] on div "Next" at bounding box center [591, 480] width 1023 height 66
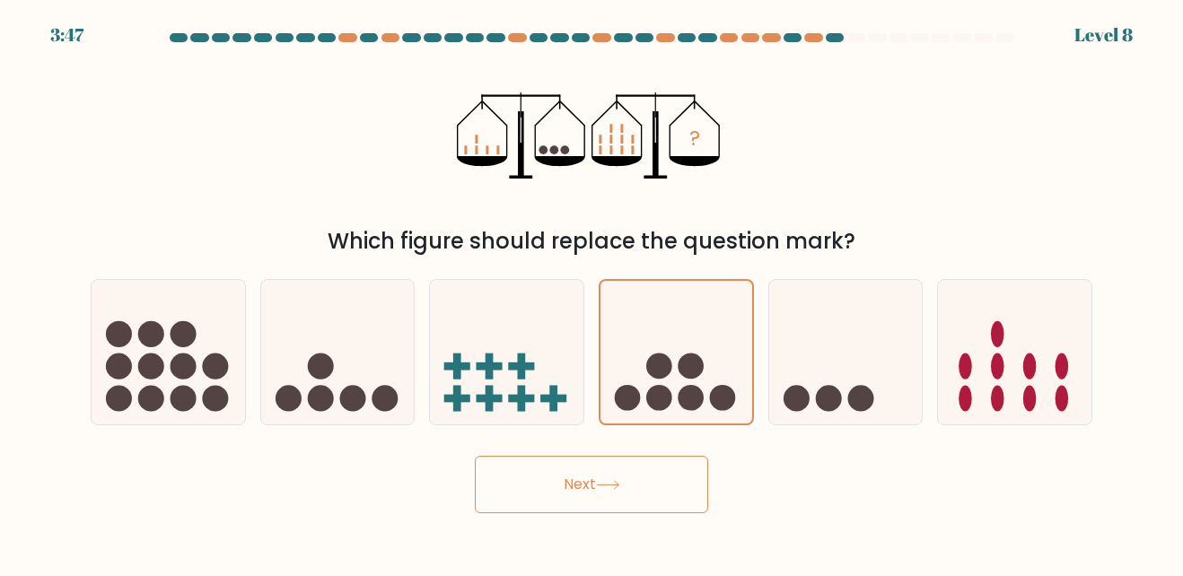
click at [675, 477] on button "Next" at bounding box center [591, 484] width 233 height 57
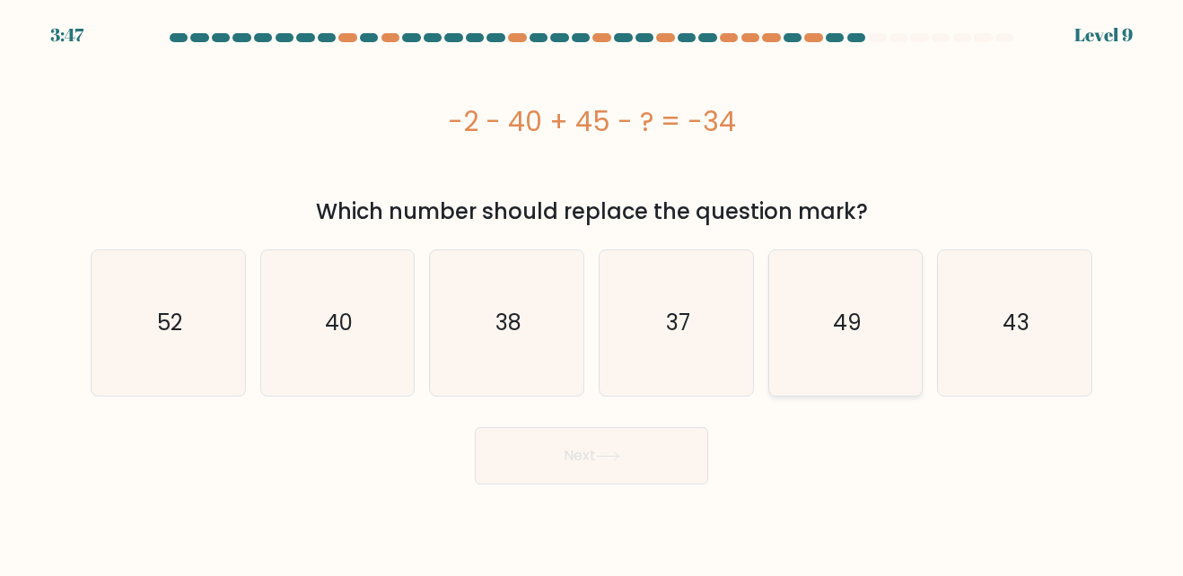
click at [921, 278] on div "49" at bounding box center [845, 323] width 155 height 146
click at [592, 288] on input "e. 49" at bounding box center [591, 290] width 1 height 4
radio input "true"
click at [644, 461] on button "Next" at bounding box center [591, 455] width 233 height 57
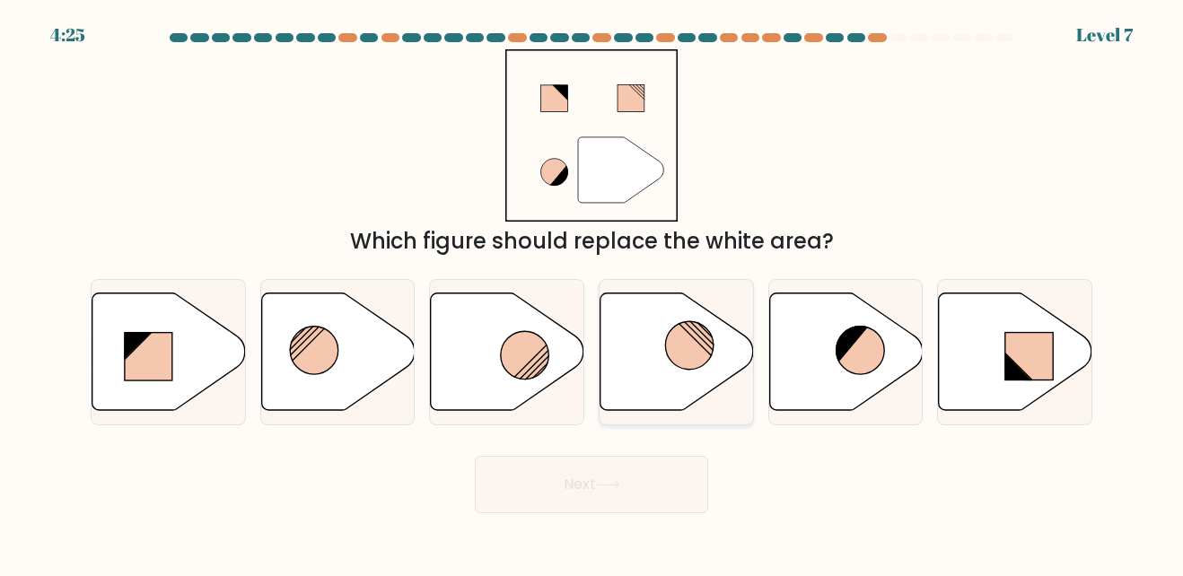
click at [626, 340] on icon at bounding box center [676, 352] width 153 height 118
click at [592, 293] on input "d." at bounding box center [591, 290] width 1 height 4
radio input "true"
click at [453, 366] on icon at bounding box center [507, 352] width 153 height 118
click at [591, 293] on input "c." at bounding box center [591, 290] width 1 height 4
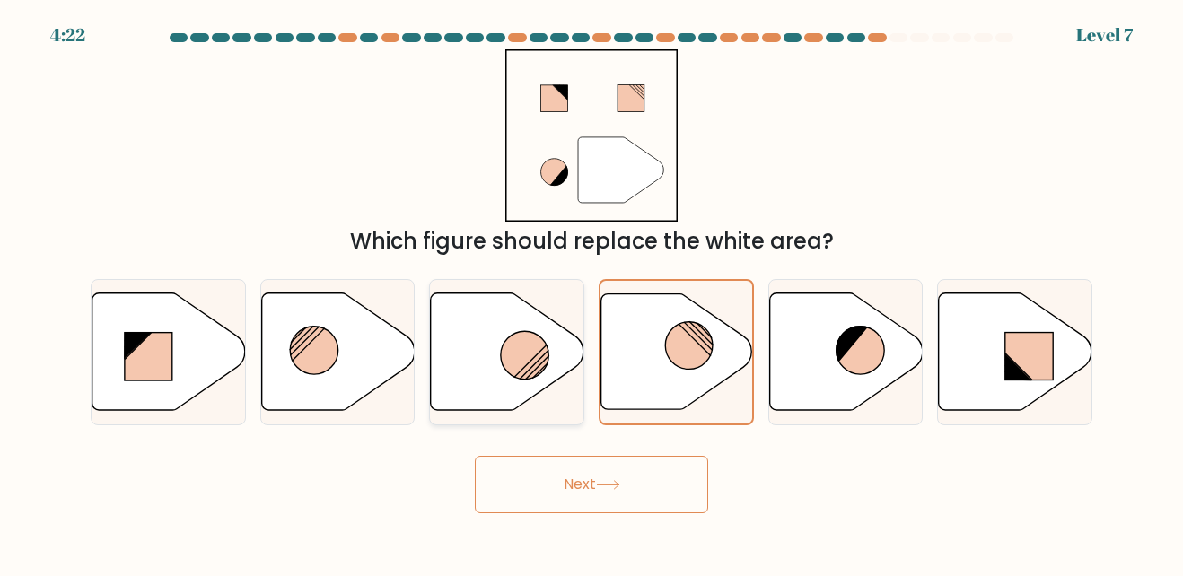
radio input "true"
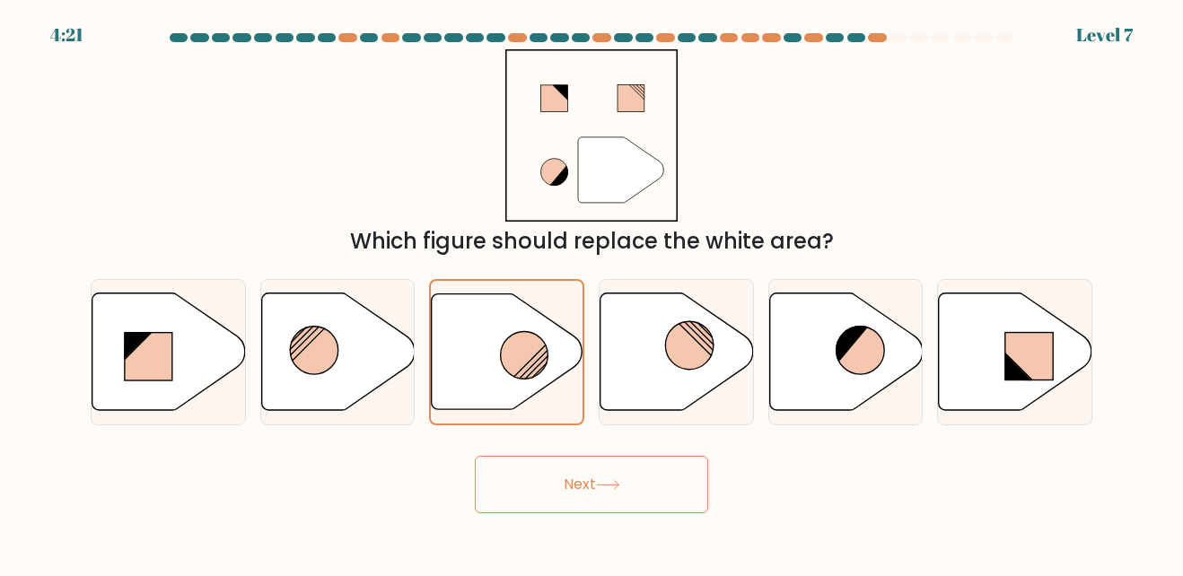
click at [575, 486] on button "Next" at bounding box center [591, 484] width 233 height 57
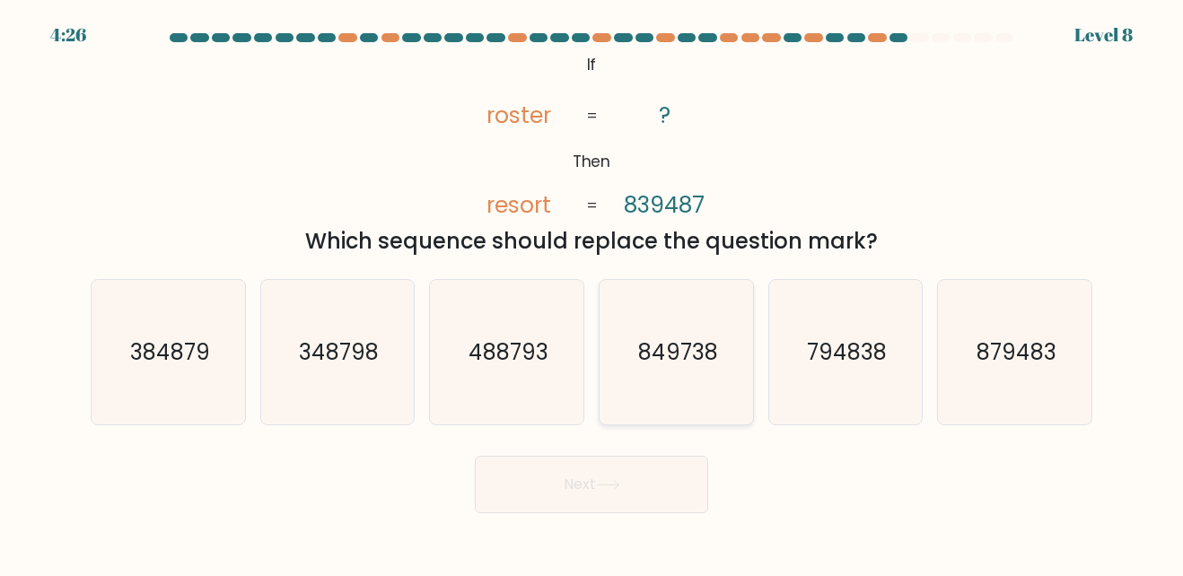
click at [718, 395] on icon "849738" at bounding box center [676, 352] width 145 height 145
click at [592, 293] on input "d. 849738" at bounding box center [591, 290] width 1 height 4
radio input "true"
click at [605, 479] on button "Next" at bounding box center [591, 484] width 233 height 57
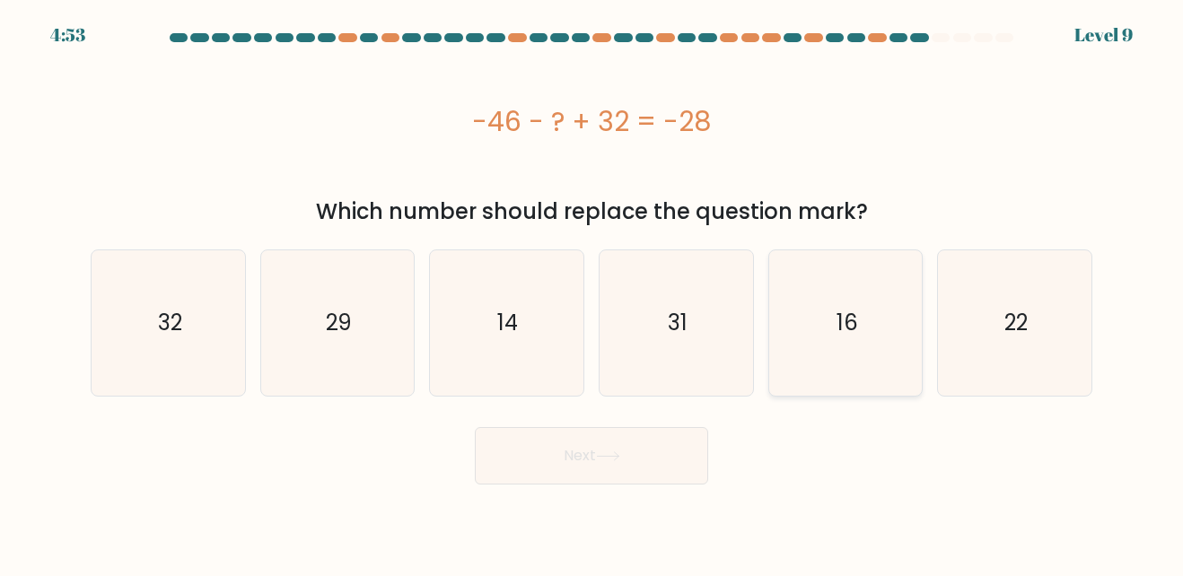
drag, startPoint x: 605, startPoint y: 479, endPoint x: 854, endPoint y: 272, distance: 323.7
click at [854, 272] on form "a." at bounding box center [591, 258] width 1183 height 451
click at [854, 272] on icon "16" at bounding box center [845, 322] width 145 height 145
click at [592, 288] on input "e. 16" at bounding box center [591, 290] width 1 height 4
radio input "true"
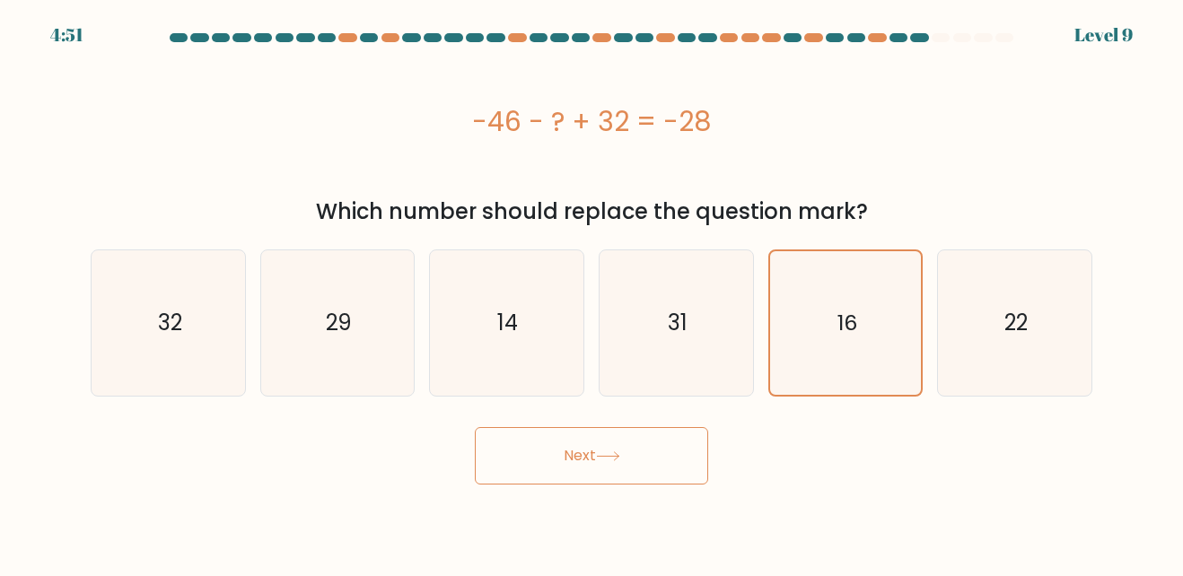
click at [624, 435] on button "Next" at bounding box center [591, 455] width 233 height 57
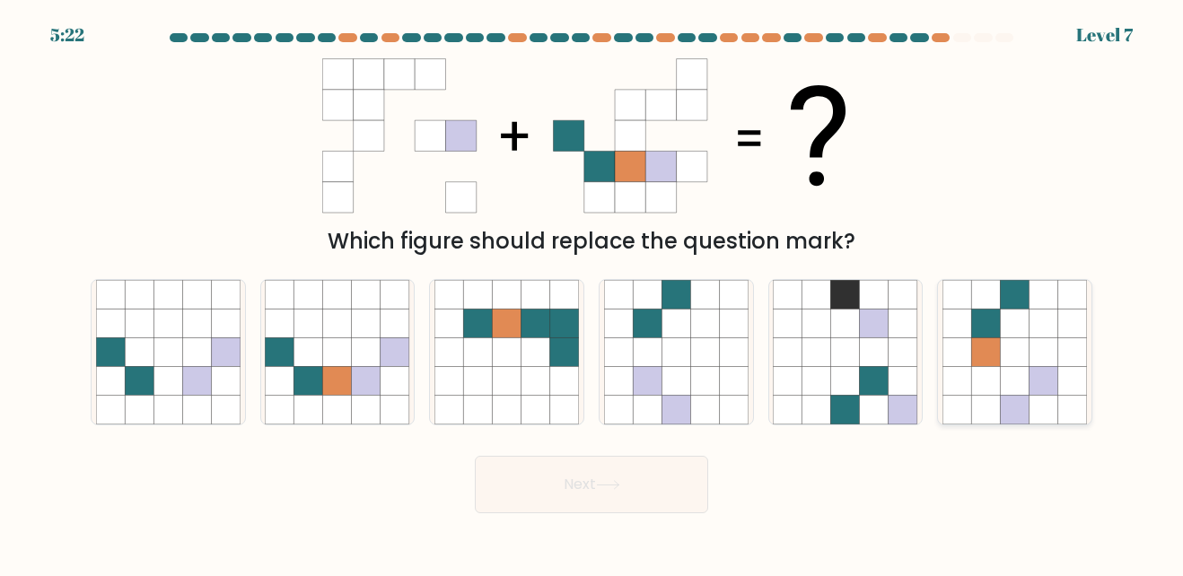
click at [1076, 340] on icon at bounding box center [1072, 351] width 29 height 29
click at [592, 293] on input "f." at bounding box center [591, 290] width 1 height 4
radio input "true"
click at [342, 356] on icon at bounding box center [337, 351] width 29 height 29
click at [591, 293] on input "b." at bounding box center [591, 290] width 1 height 4
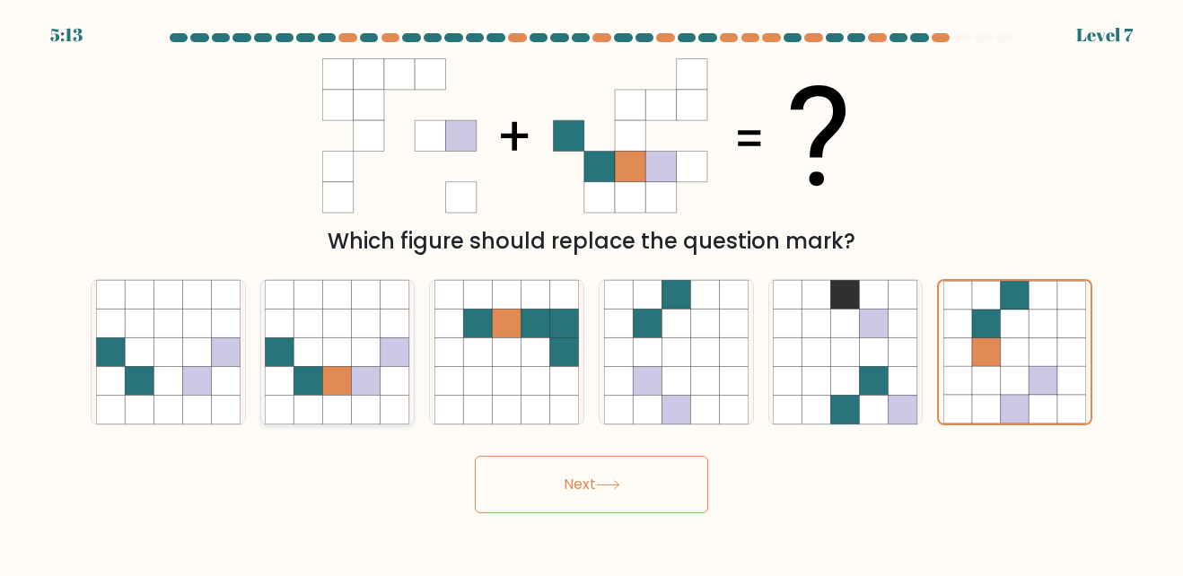
radio input "true"
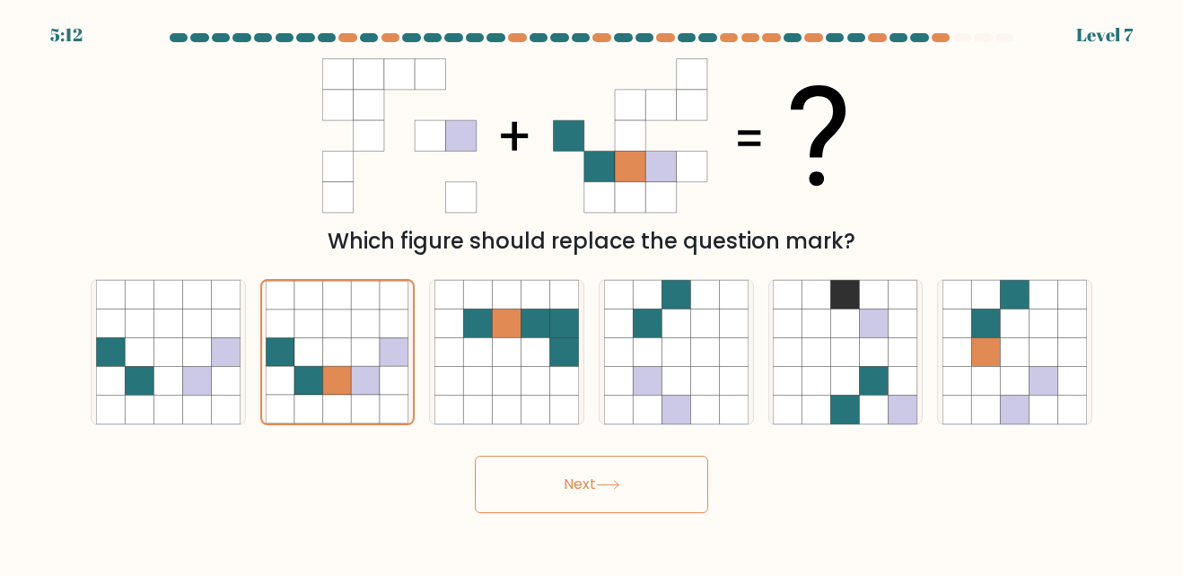
click at [617, 492] on button "Next" at bounding box center [591, 484] width 233 height 57
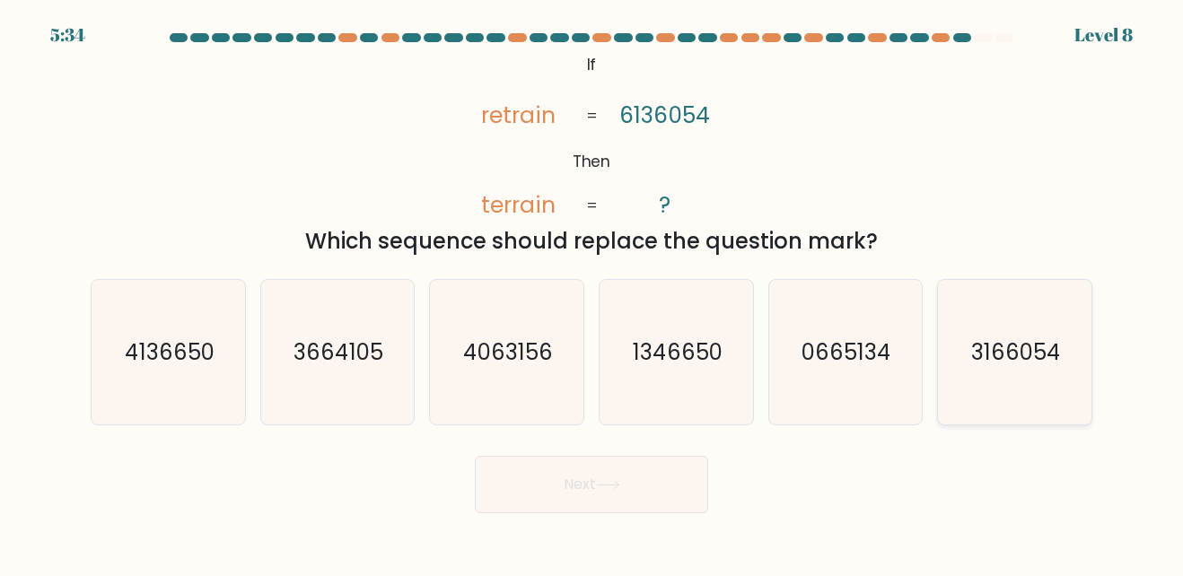
click at [942, 343] on icon "3166054" at bounding box center [1014, 352] width 145 height 145
click at [592, 293] on input "f. 3166054" at bounding box center [591, 290] width 1 height 4
radio input "true"
click at [638, 478] on button "Next" at bounding box center [591, 484] width 233 height 57
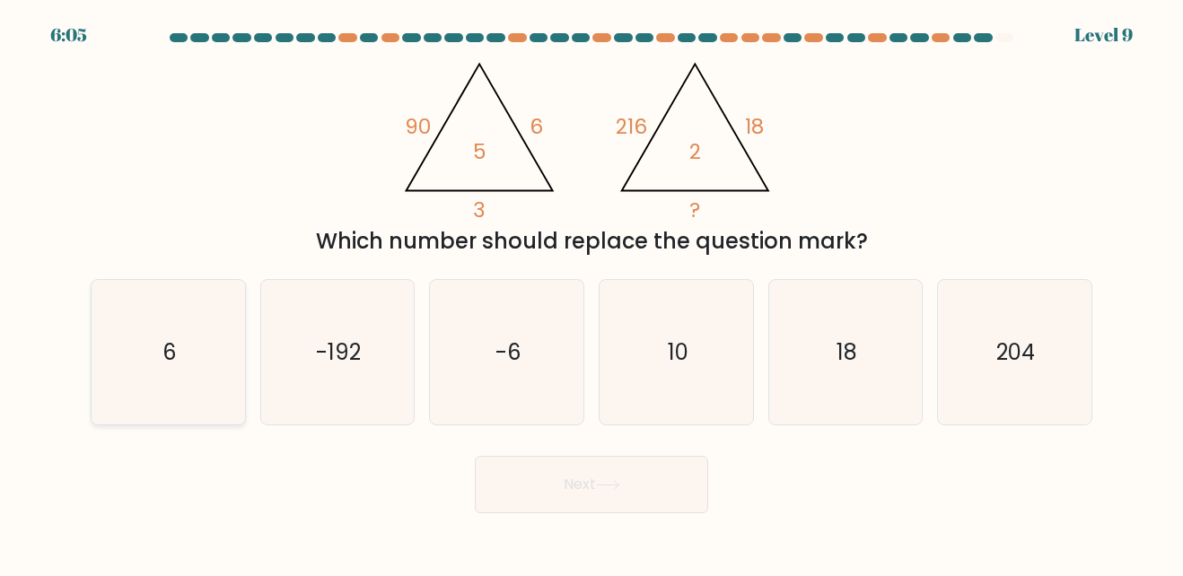
click at [226, 337] on icon "6" at bounding box center [168, 352] width 145 height 145
click at [591, 293] on input "a. 6" at bounding box center [591, 290] width 1 height 4
radio input "true"
click at [672, 497] on button "Next" at bounding box center [591, 484] width 233 height 57
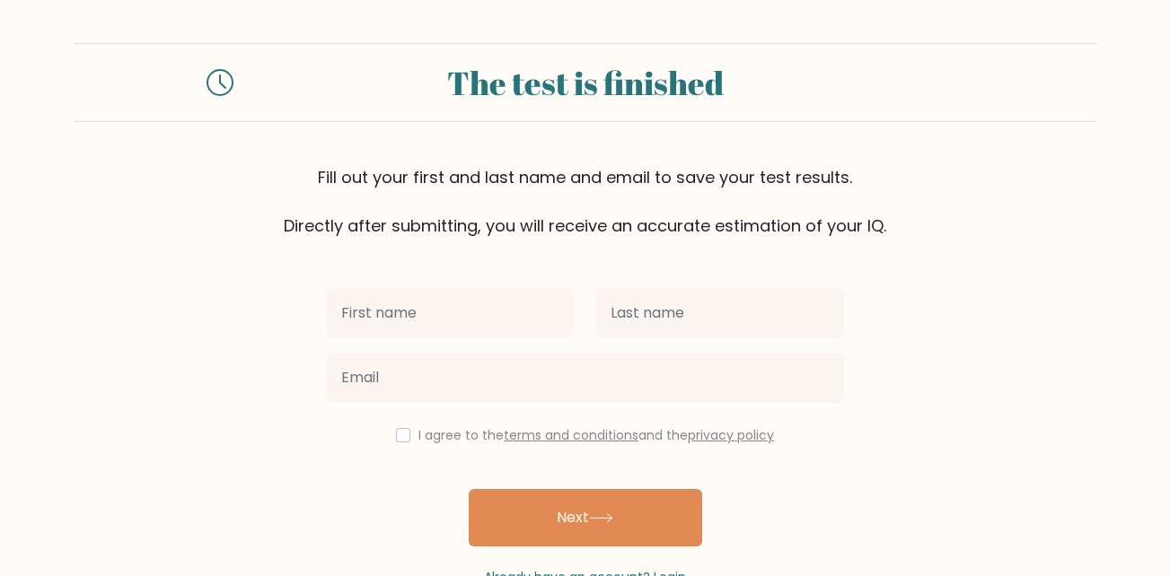
scroll to position [54, 0]
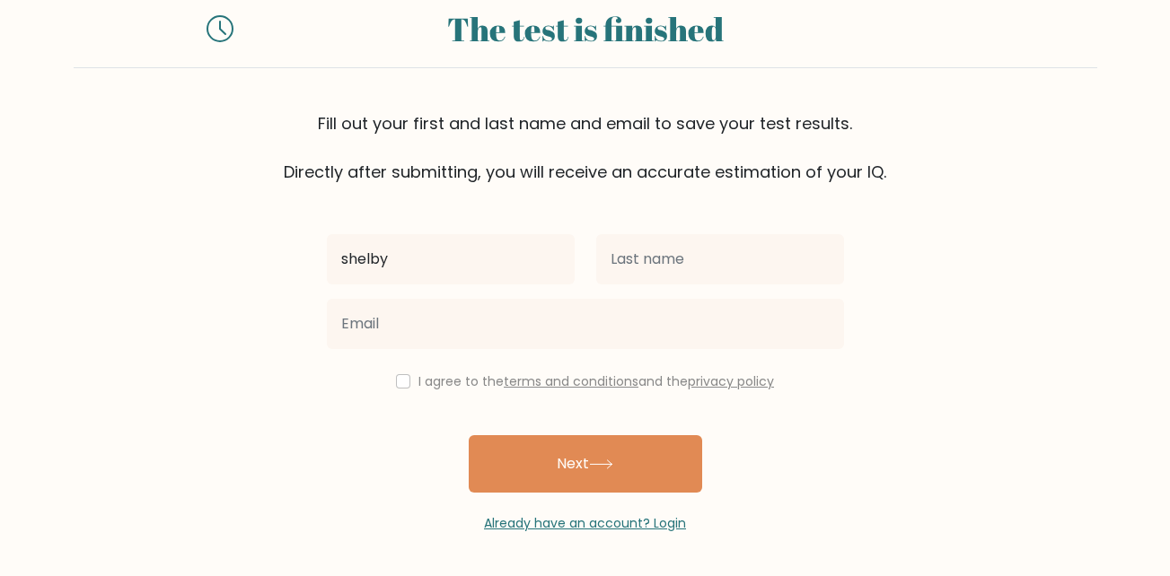
type input "[PERSON_NAME]"
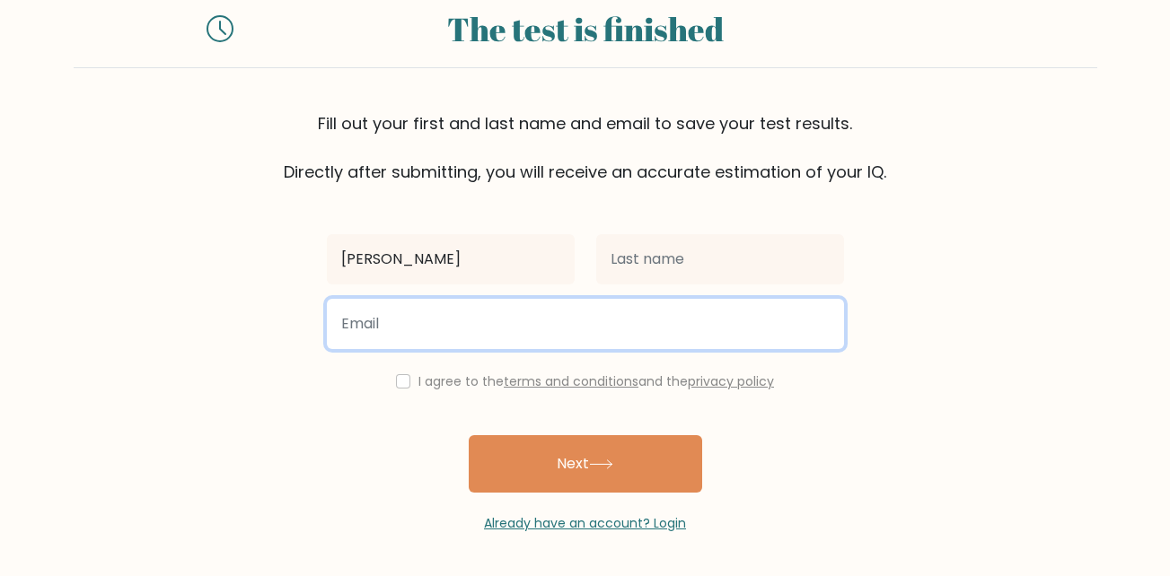
click at [436, 322] on input "email" at bounding box center [585, 324] width 517 height 50
type input "[EMAIL_ADDRESS][DOMAIN_NAME]"
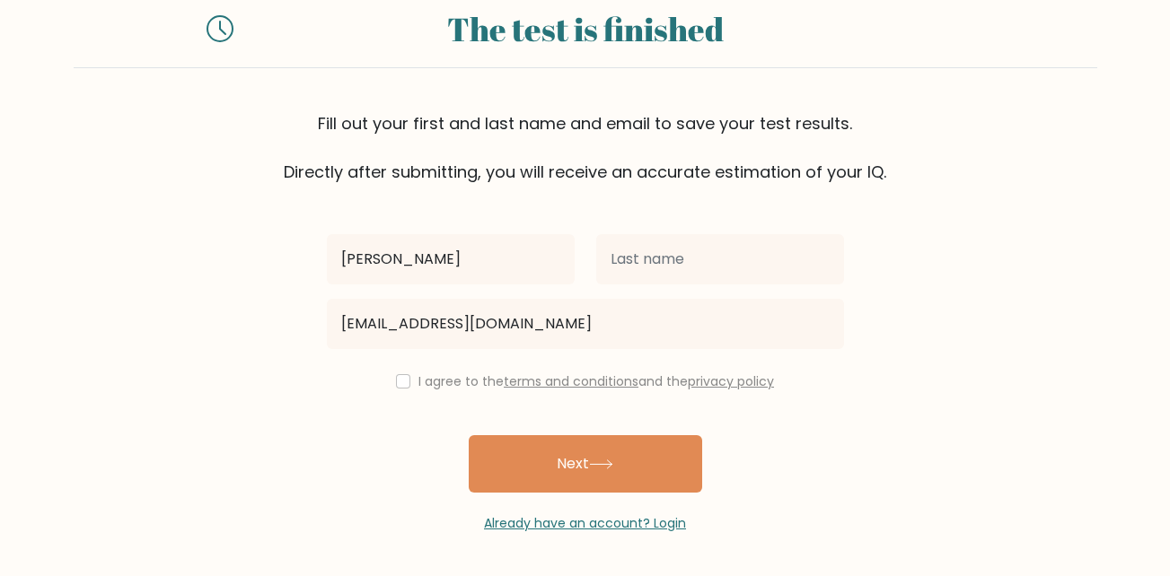
click at [418, 380] on label "I agree to the terms and conditions and the privacy policy" at bounding box center [595, 381] width 355 height 18
click at [402, 382] on input "checkbox" at bounding box center [403, 381] width 14 height 14
checkbox input "true"
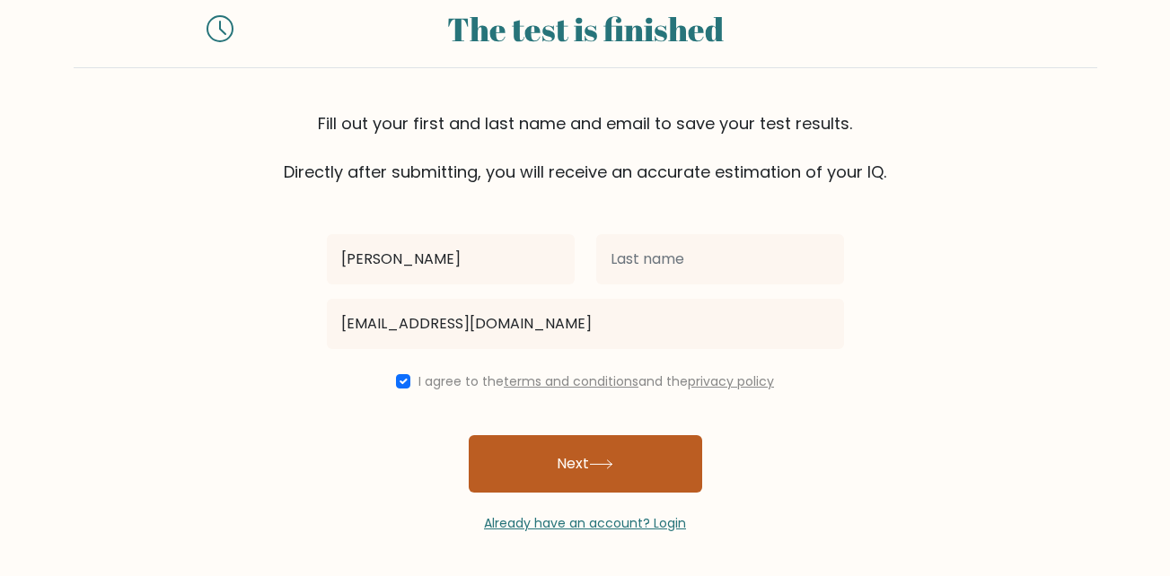
click at [549, 460] on button "Next" at bounding box center [585, 463] width 233 height 57
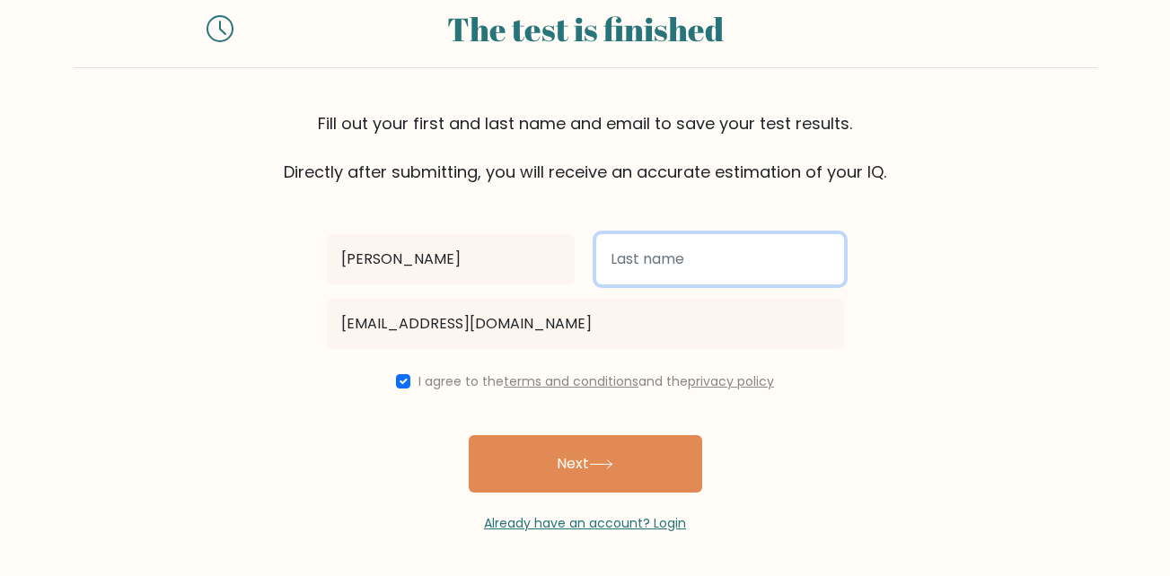
click at [633, 242] on input "text" at bounding box center [720, 259] width 248 height 50
click at [628, 271] on input "text" at bounding box center [720, 259] width 248 height 50
type input "wheeler"
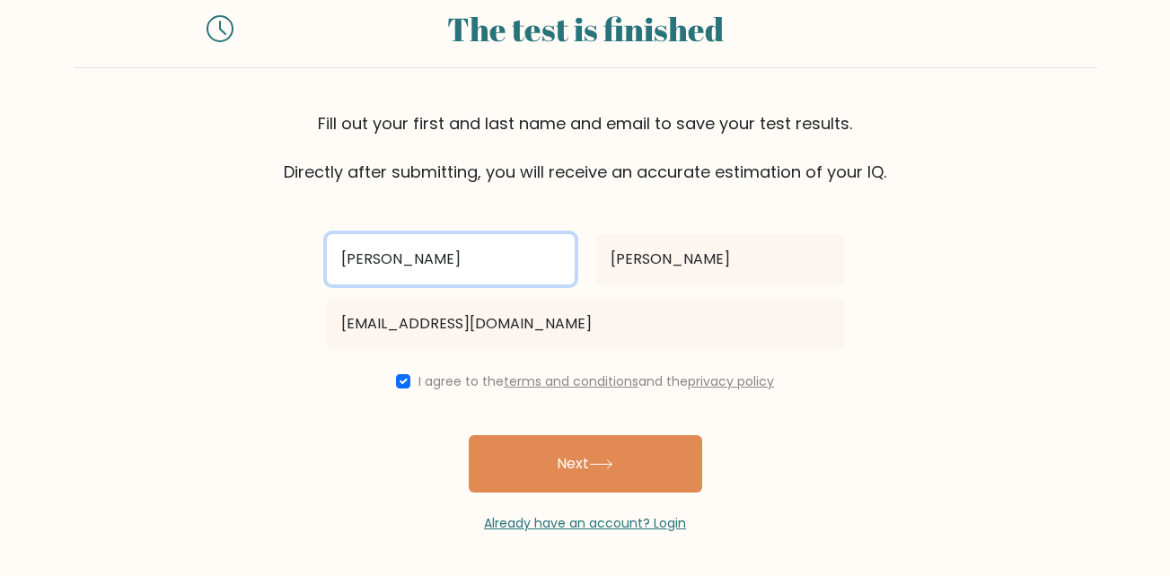
click at [487, 244] on input "Shelby Wheeler" at bounding box center [451, 259] width 248 height 50
type input "[PERSON_NAME]"
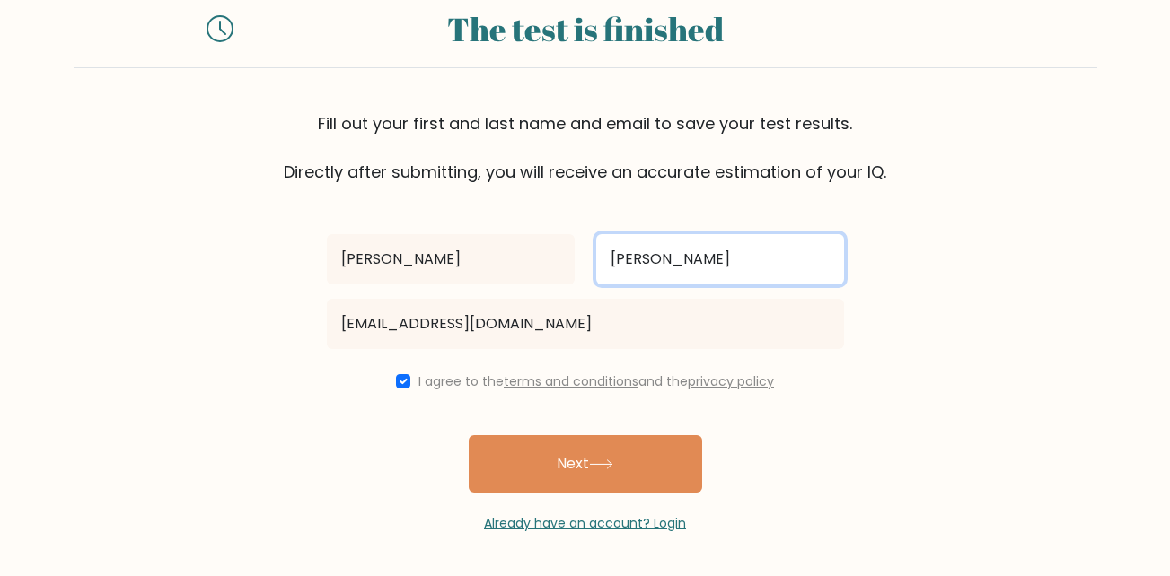
click at [622, 260] on input "wheeler" at bounding box center [720, 259] width 248 height 50
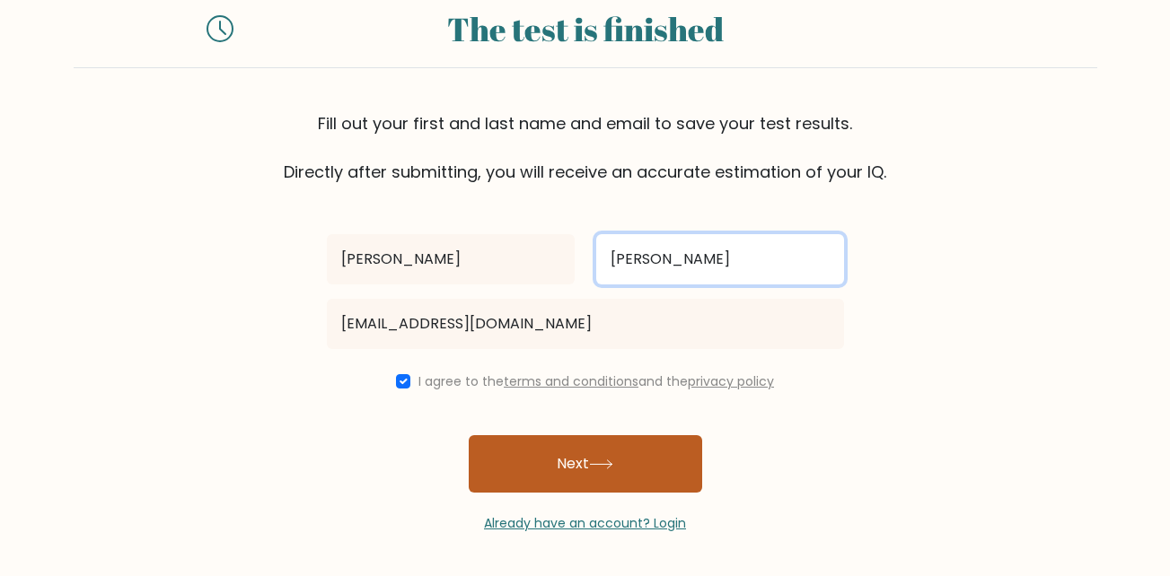
type input "[PERSON_NAME]"
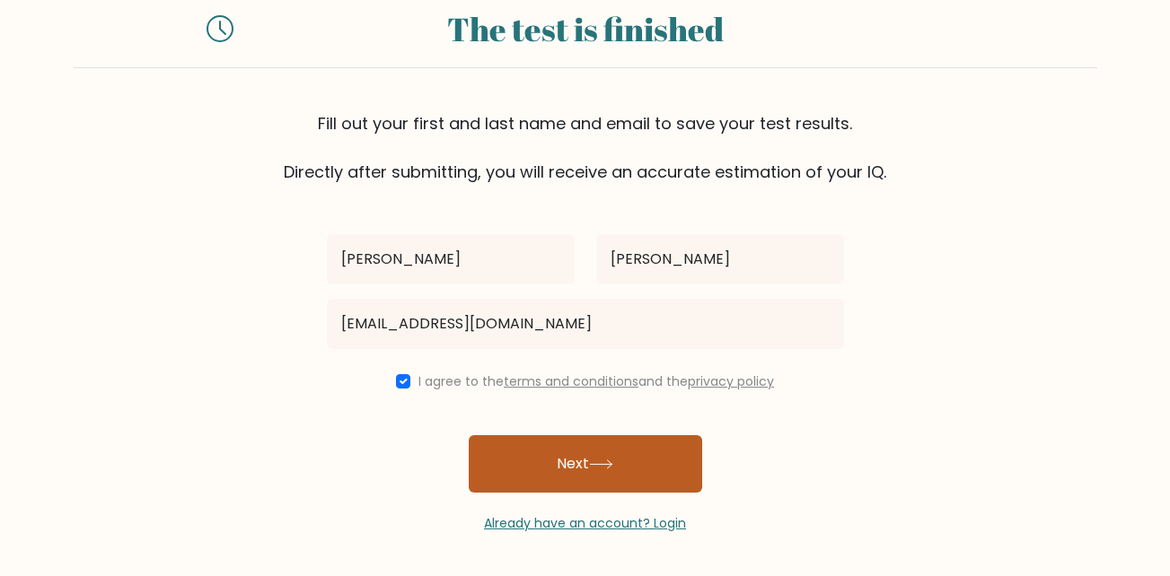
click at [620, 442] on button "Next" at bounding box center [585, 463] width 233 height 57
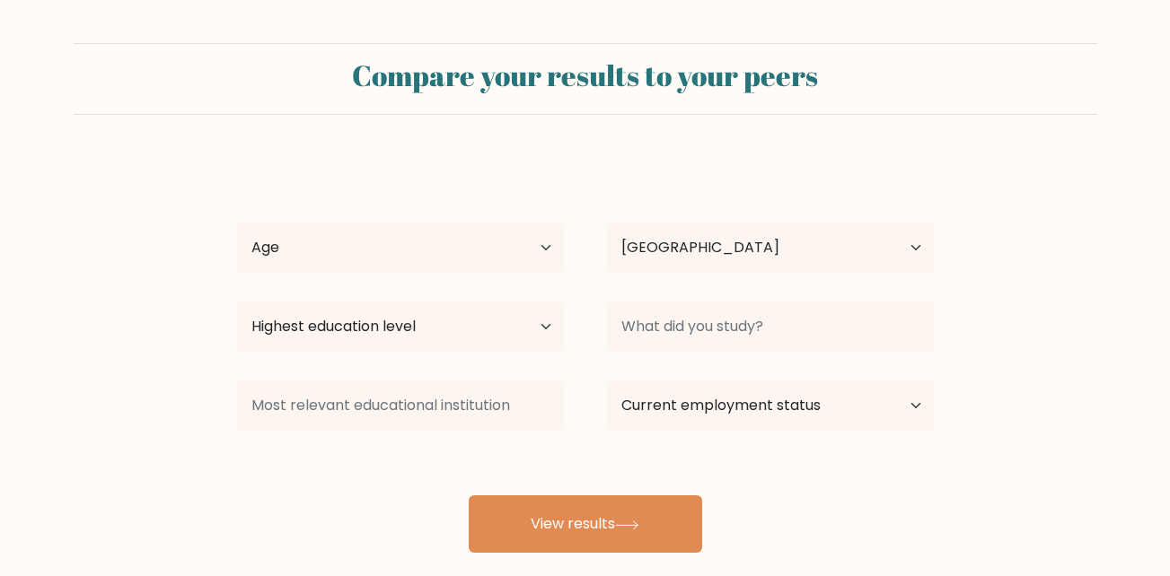
select select "US"
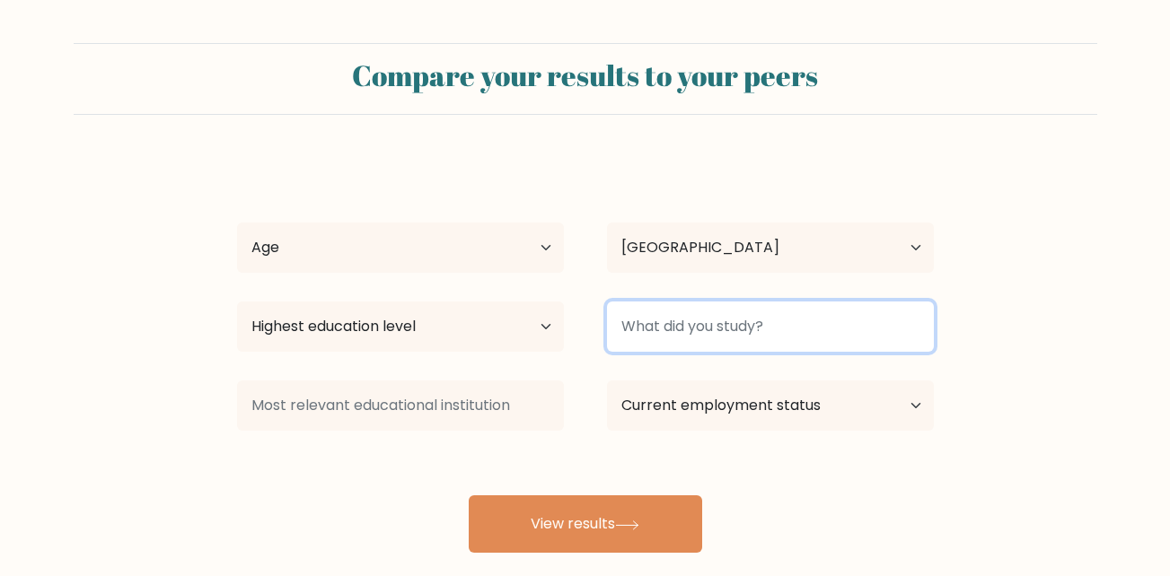
click at [638, 345] on input at bounding box center [770, 327] width 327 height 50
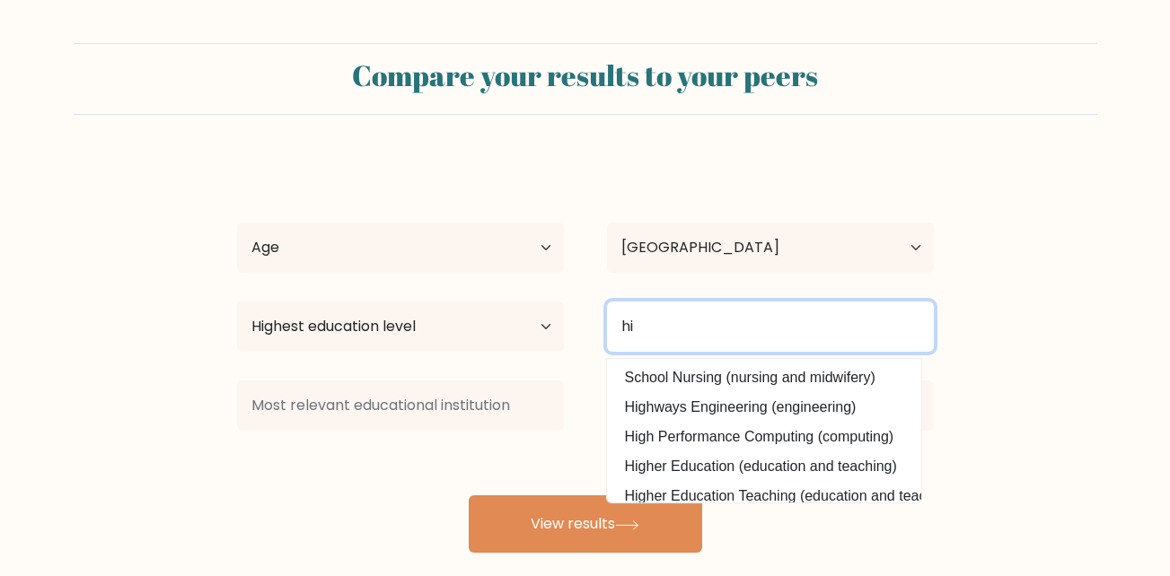
type input "h"
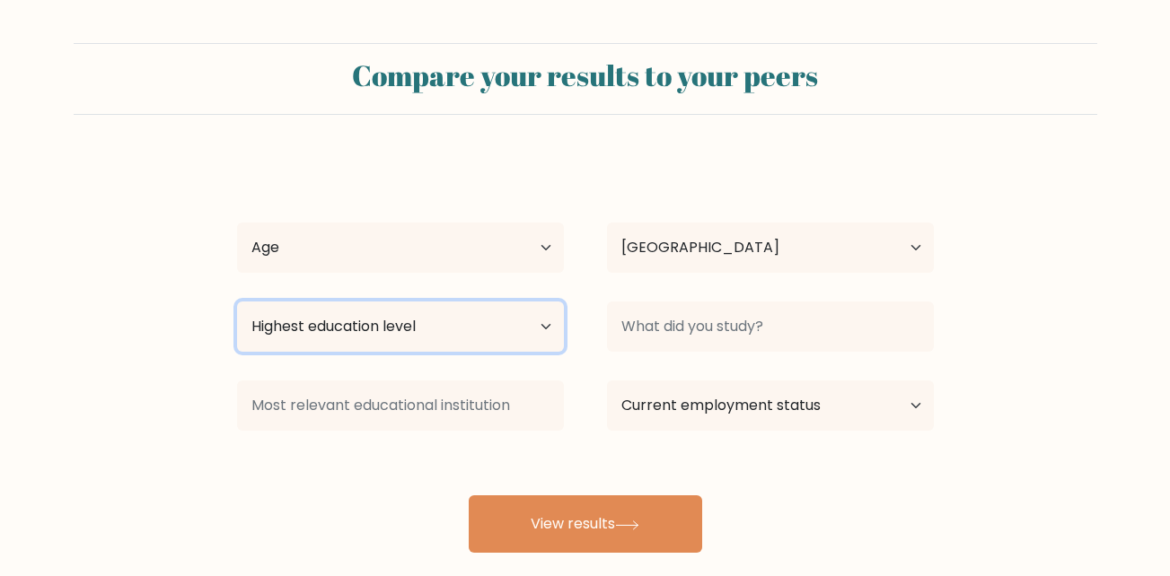
click at [561, 333] on select "Highest education level No schooling Primary Lower Secondary Upper Secondary Oc…" at bounding box center [400, 327] width 327 height 50
select select "primary"
click at [237, 302] on select "Highest education level No schooling Primary Lower Secondary Upper Secondary Oc…" at bounding box center [400, 327] width 327 height 50
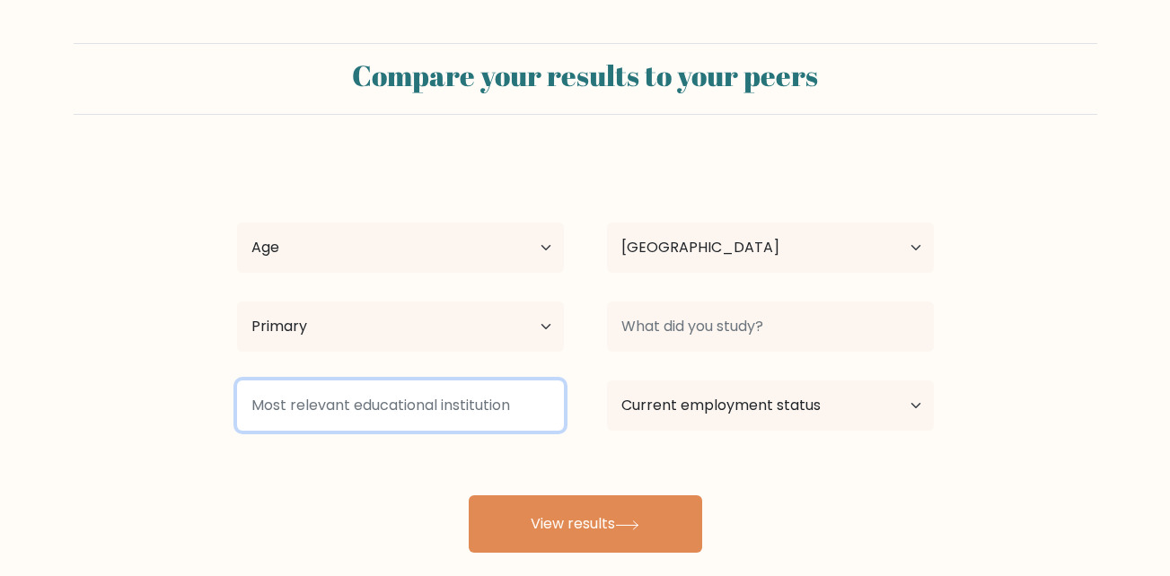
click at [441, 394] on input at bounding box center [400, 406] width 327 height 50
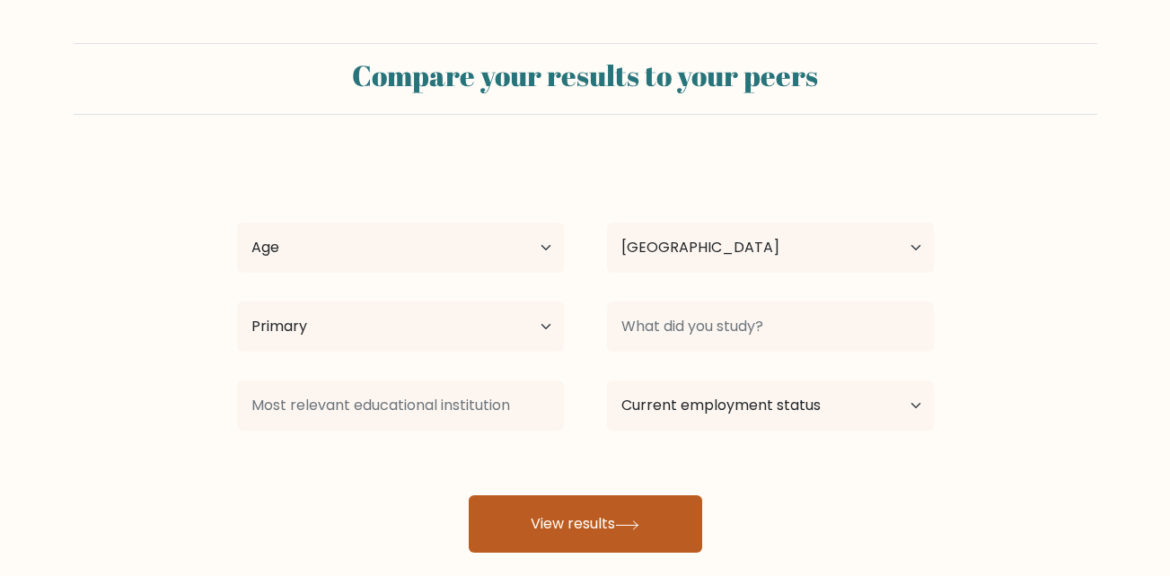
click at [530, 536] on button "View results" at bounding box center [585, 523] width 233 height 57
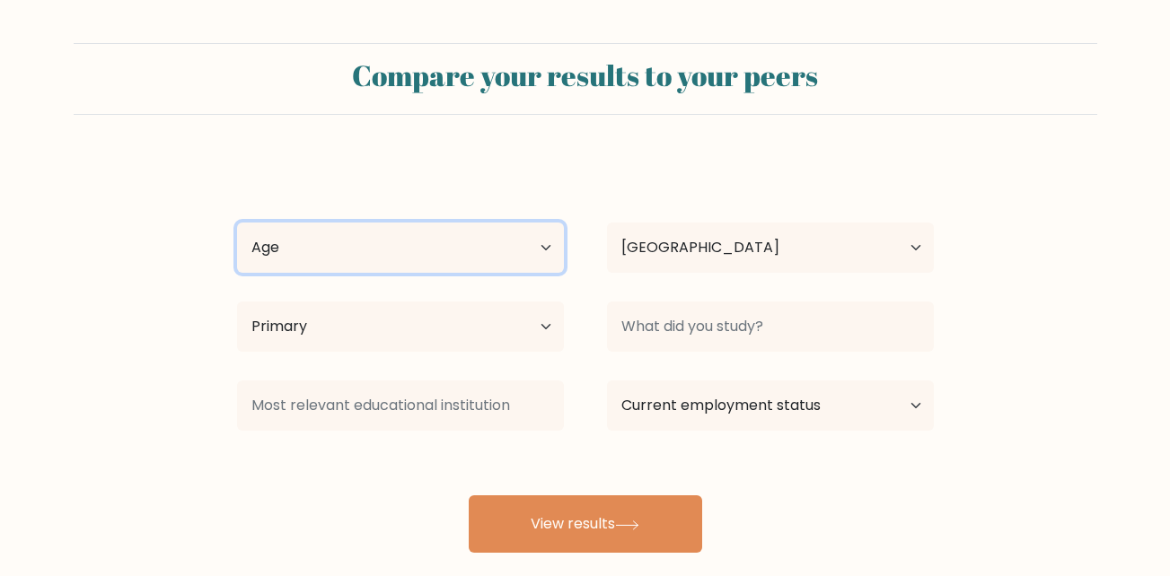
click at [364, 237] on select "Age Under [DEMOGRAPHIC_DATA] [DEMOGRAPHIC_DATA] [DEMOGRAPHIC_DATA] [DEMOGRAPHIC…" at bounding box center [400, 248] width 327 height 50
select select "18_24"
click at [237, 223] on select "Age Under 18 years old 18-24 years old 25-34 years old 35-44 years old 45-54 ye…" at bounding box center [400, 248] width 327 height 50
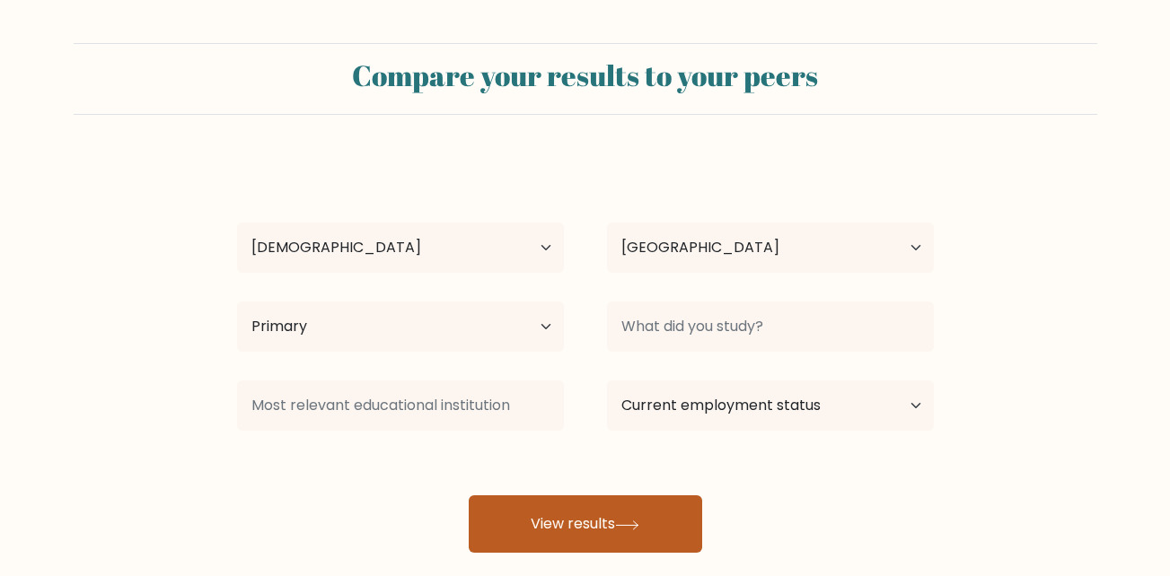
click at [521, 516] on button "View results" at bounding box center [585, 523] width 233 height 57
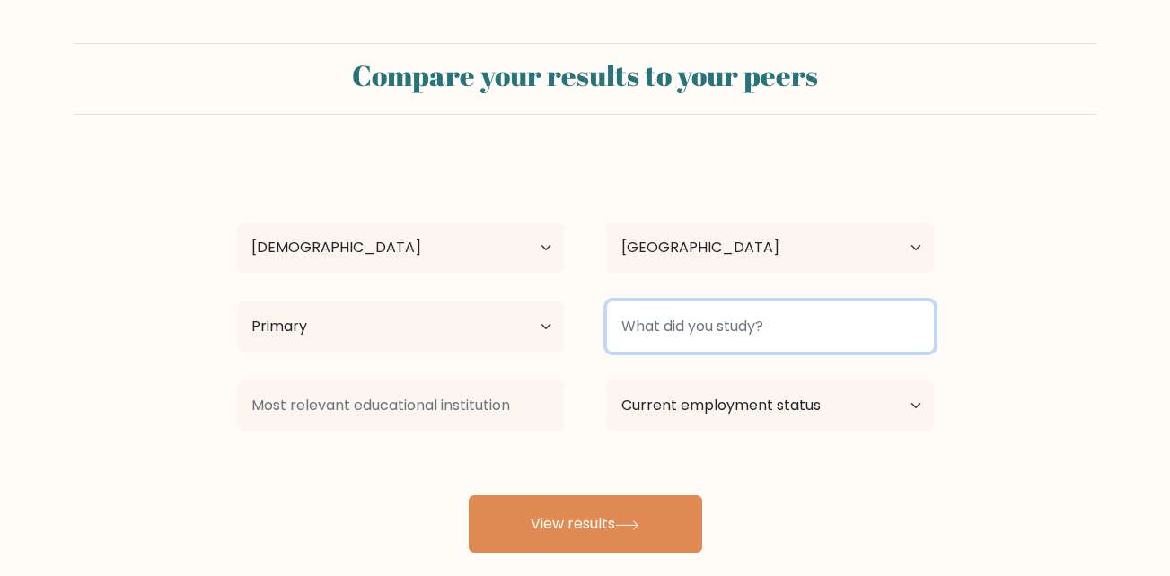
click at [670, 320] on input at bounding box center [770, 327] width 327 height 50
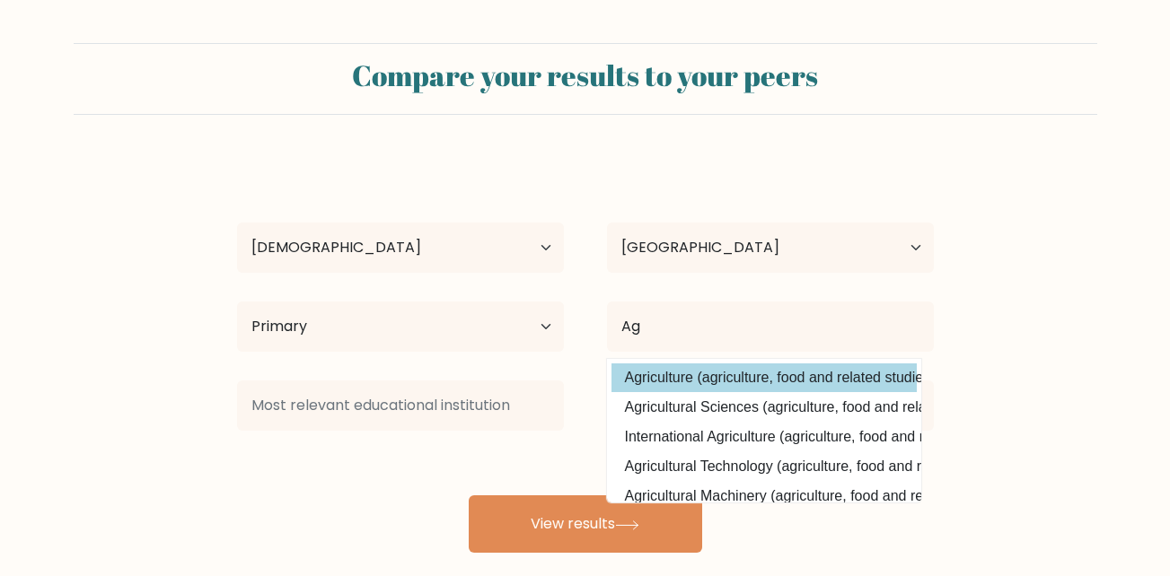
click at [681, 375] on option "Agriculture (agriculture, food and related studies)" at bounding box center [763, 378] width 305 height 29
type input "Agriculture"
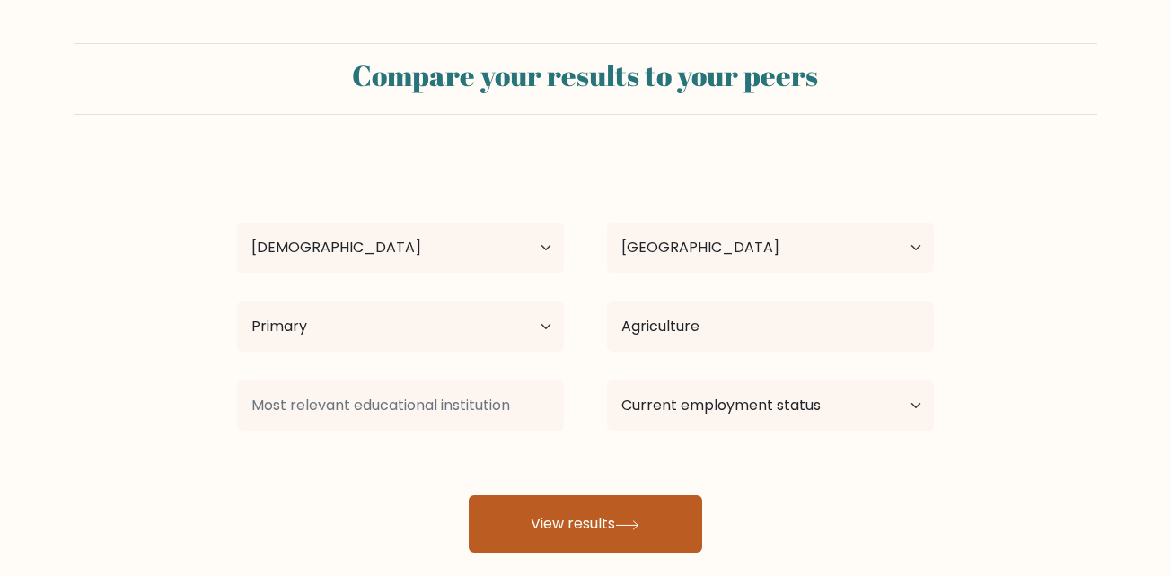
click at [610, 505] on button "View results" at bounding box center [585, 523] width 233 height 57
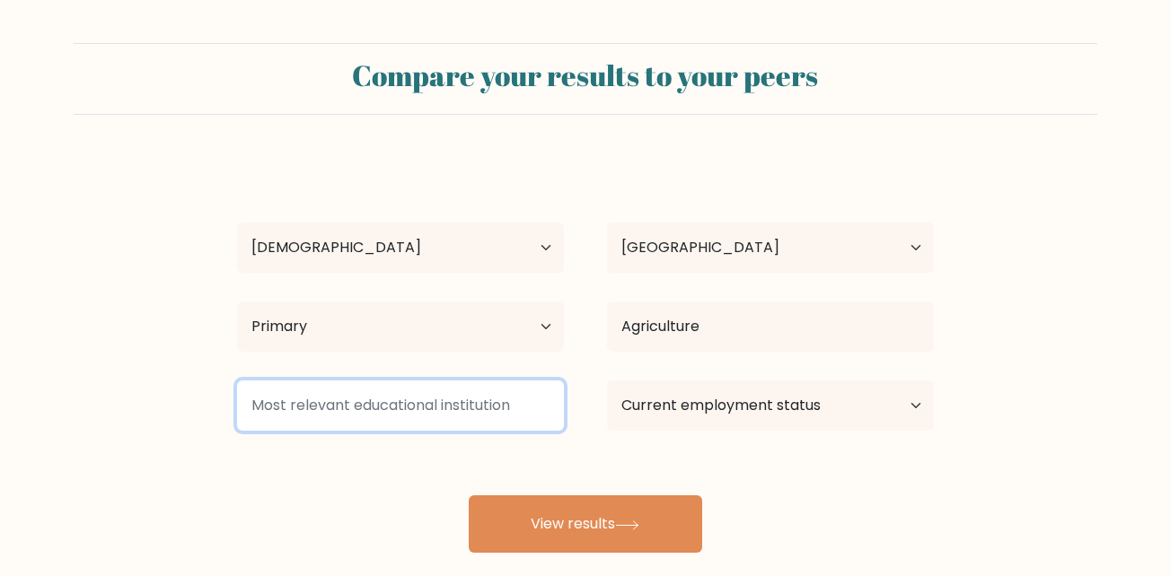
click at [507, 423] on input at bounding box center [400, 406] width 327 height 50
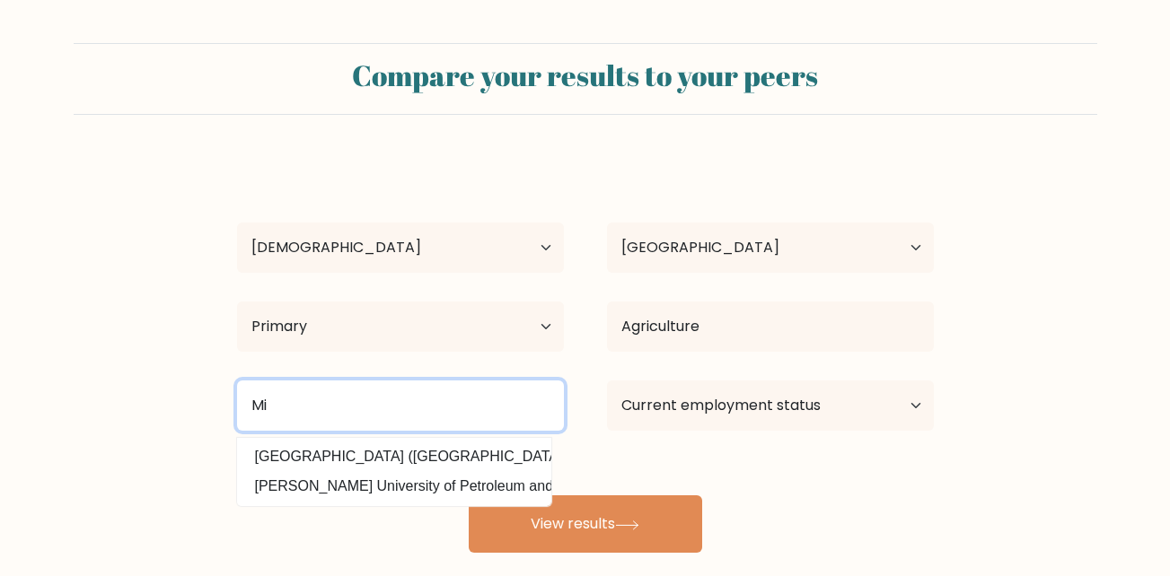
type input "M"
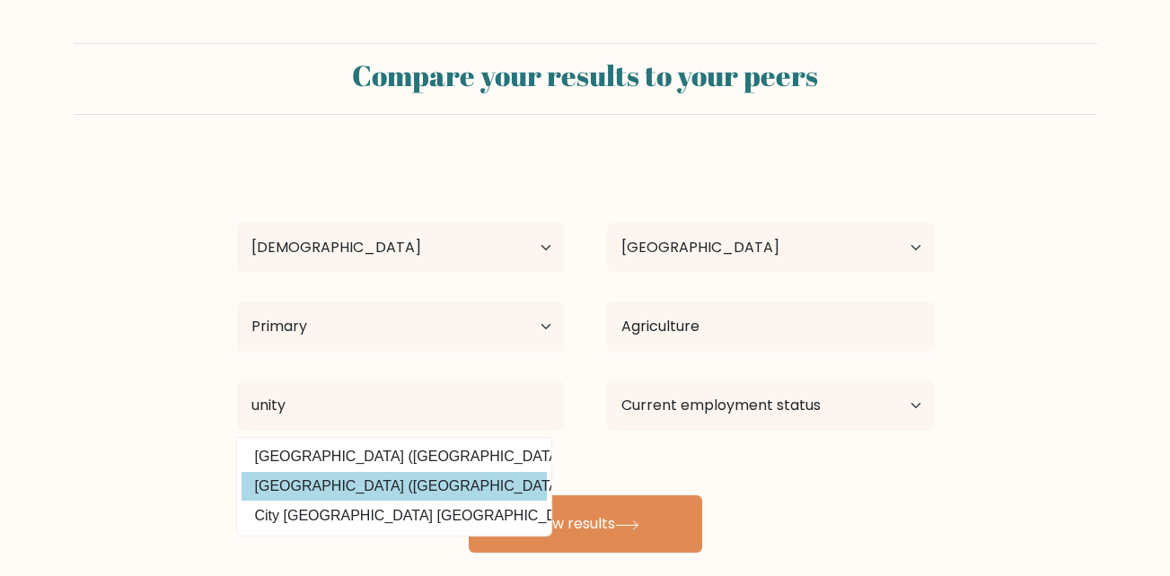
click at [437, 478] on option "Unity College (United States)" at bounding box center [393, 486] width 305 height 29
type input "Unity College"
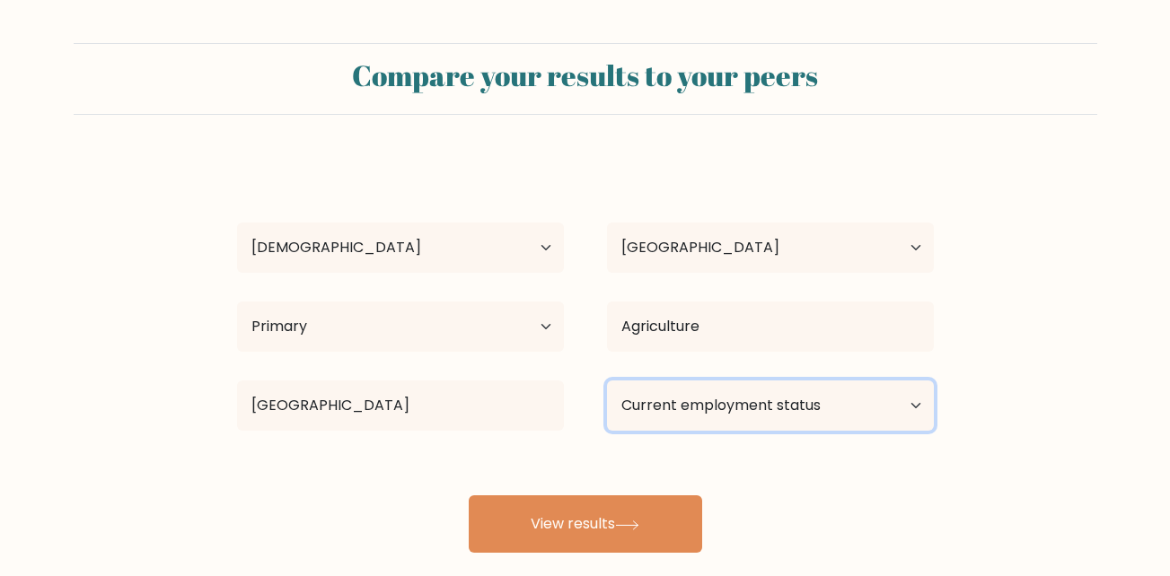
click at [631, 419] on select "Current employment status Employed Student Retired Other / prefer not to answer" at bounding box center [770, 406] width 327 height 50
select select "student"
click at [607, 381] on select "Current employment status Employed Student Retired Other / prefer not to answer" at bounding box center [770, 406] width 327 height 50
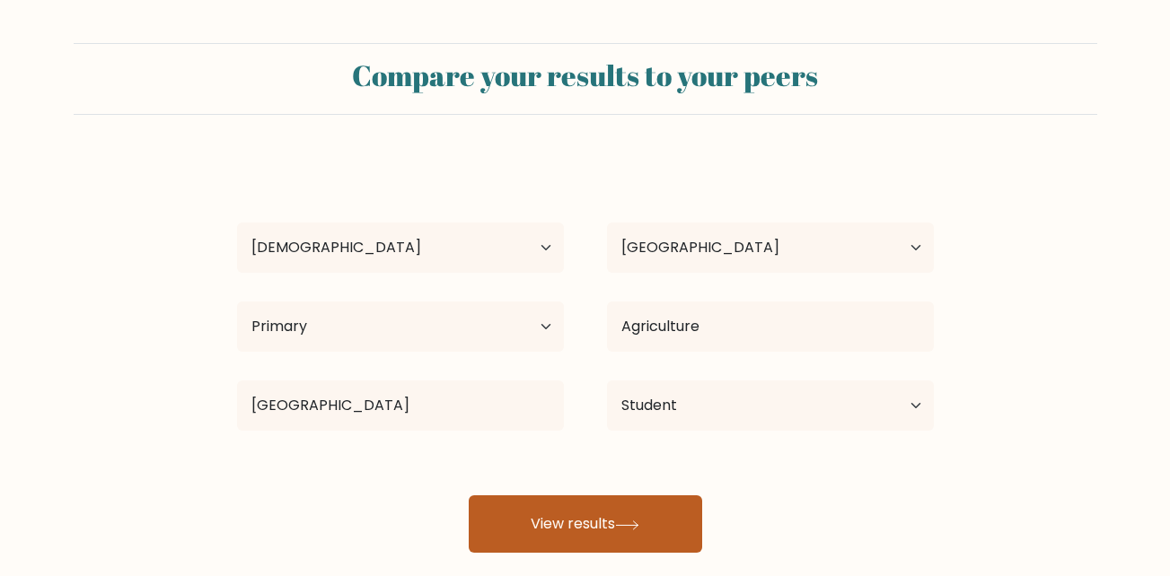
click at [589, 524] on button "View results" at bounding box center [585, 523] width 233 height 57
